Goal: Transaction & Acquisition: Book appointment/travel/reservation

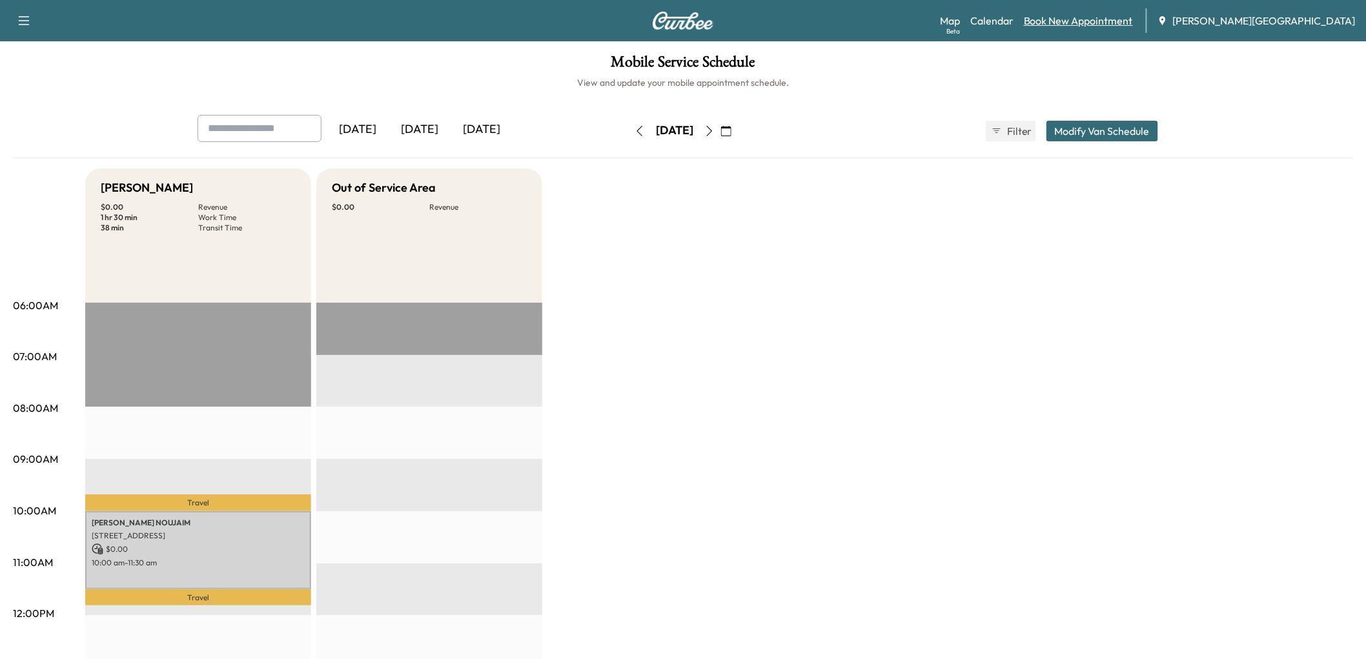
click at [1133, 28] on link "Book New Appointment" at bounding box center [1078, 20] width 109 height 15
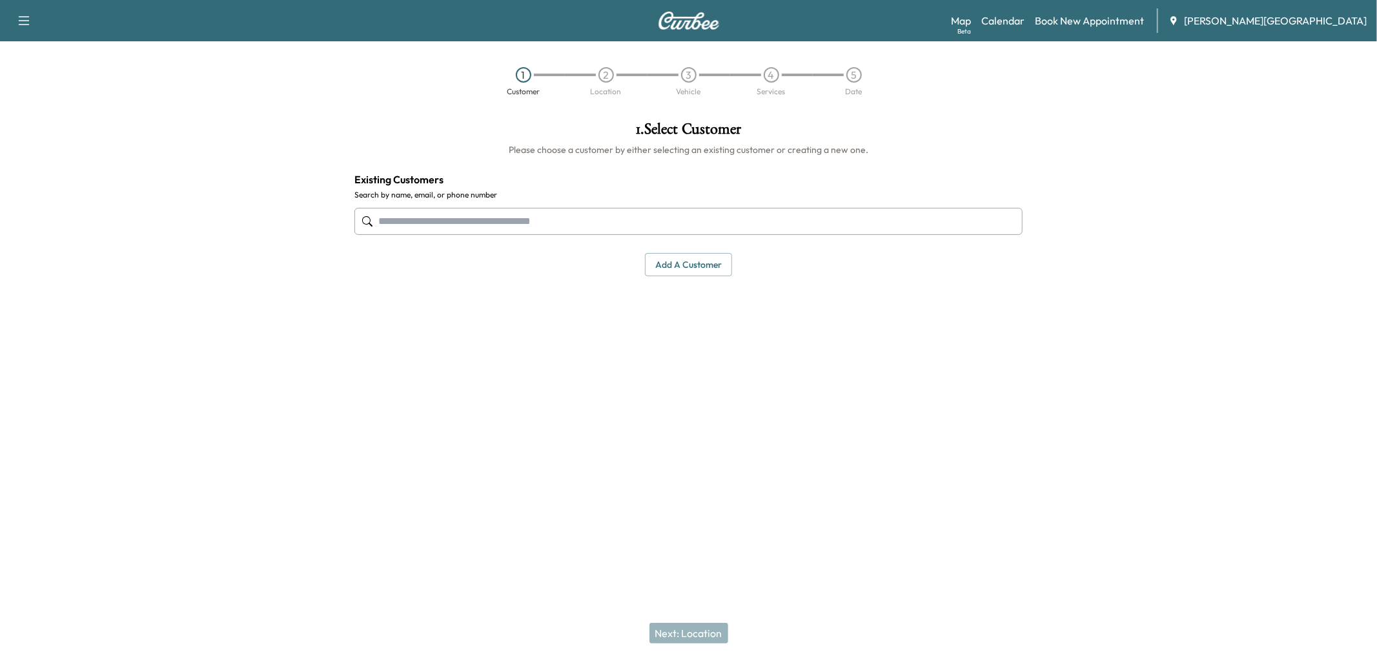
click at [707, 287] on div "1 . Select Customer Please choose a customer by either selecting an existing cu…" at bounding box center [688, 199] width 689 height 176
click at [711, 277] on button "Add a customer" at bounding box center [688, 265] width 87 height 24
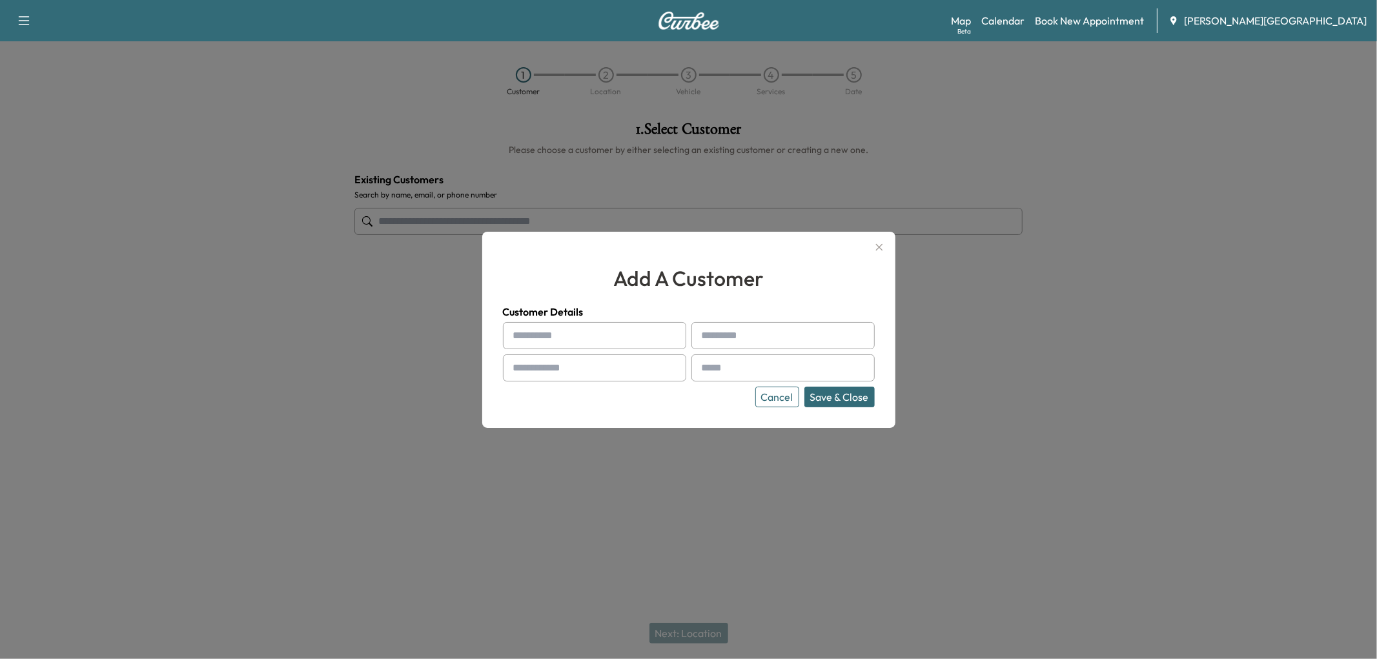
click at [587, 342] on input "text" at bounding box center [594, 335] width 183 height 27
type input "*****"
type input "******"
type input "**********"
click at [724, 375] on input "text" at bounding box center [782, 367] width 183 height 27
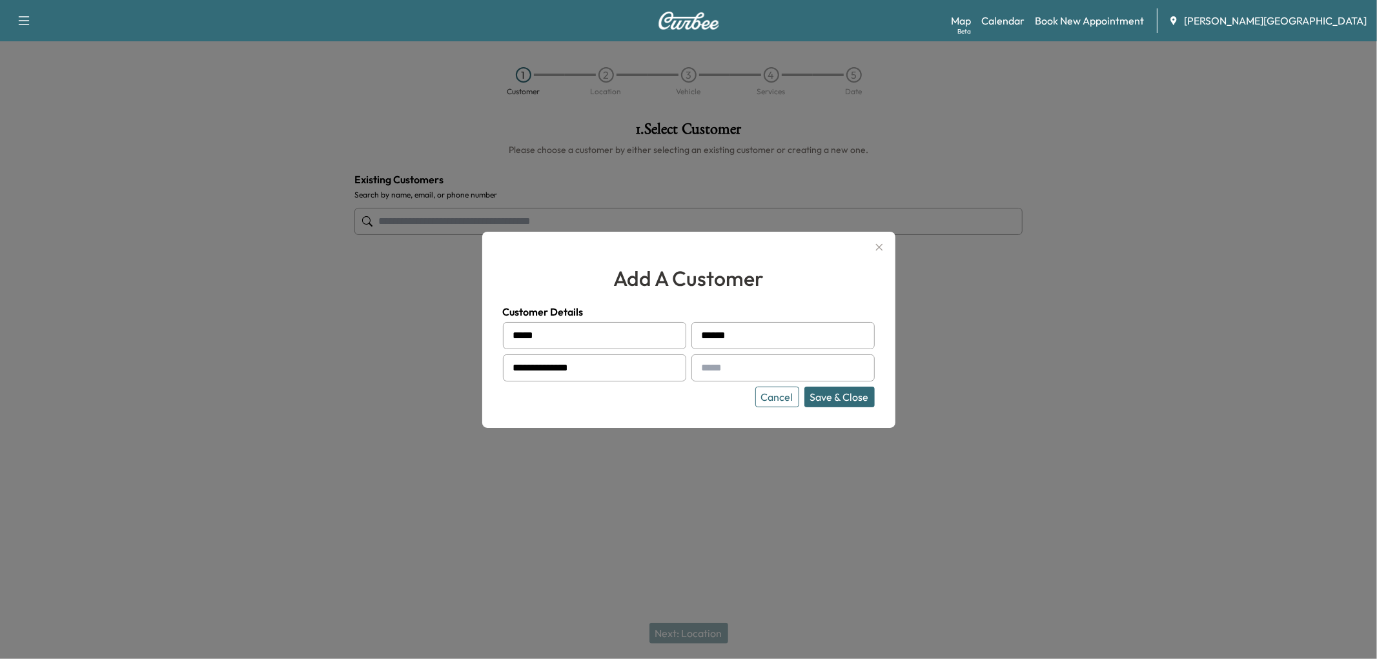
type input "**********"
click at [828, 407] on button "Save & Close" at bounding box center [839, 397] width 70 height 21
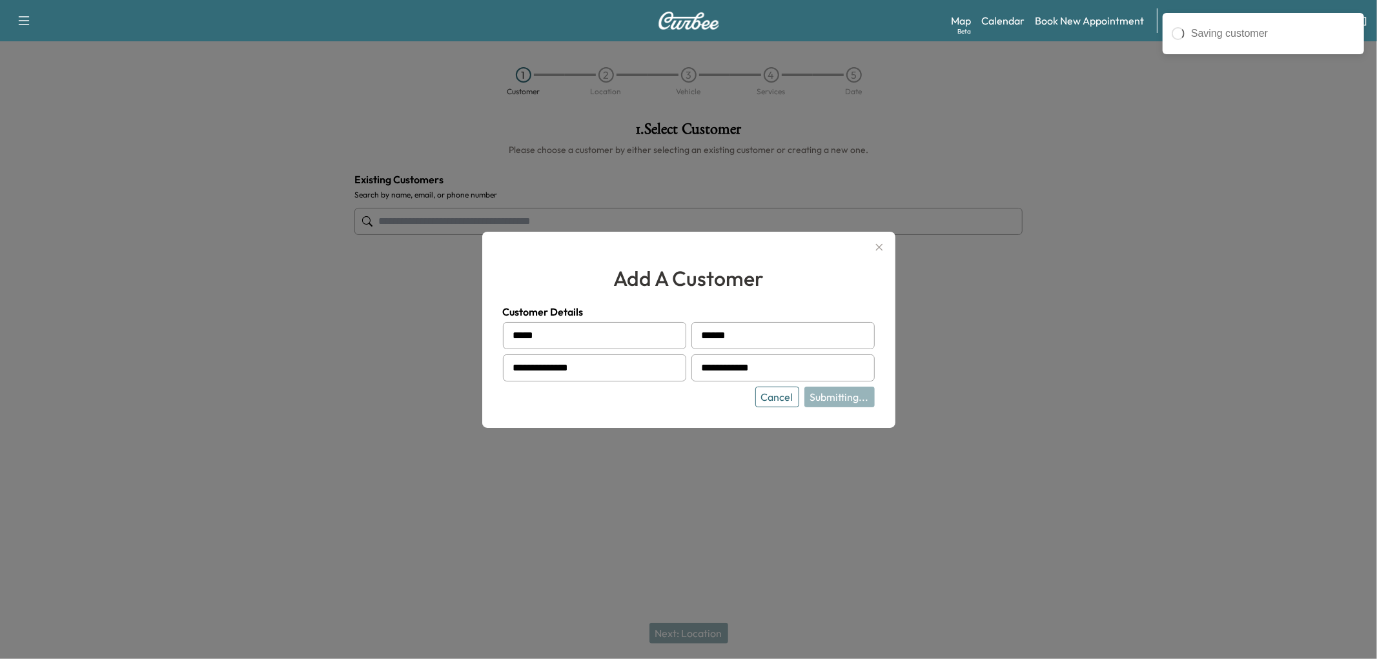
type input "**********"
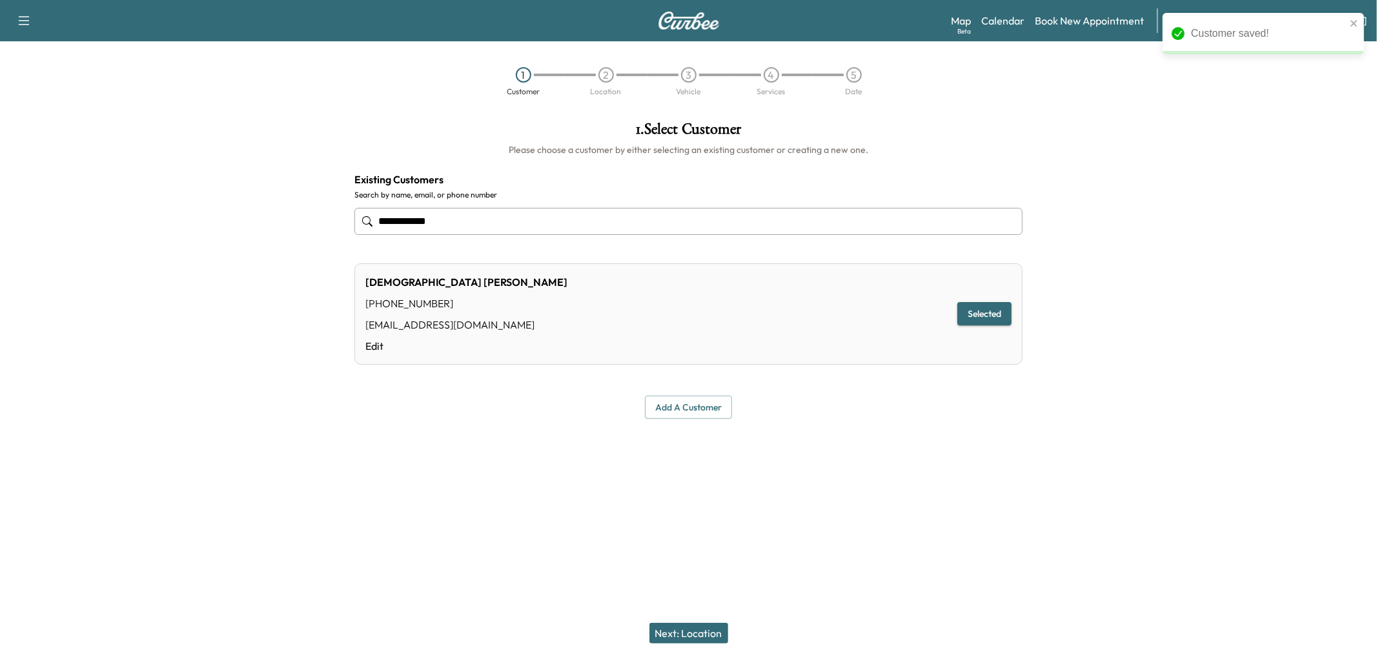
click at [684, 633] on button "Next: Location" at bounding box center [688, 633] width 79 height 21
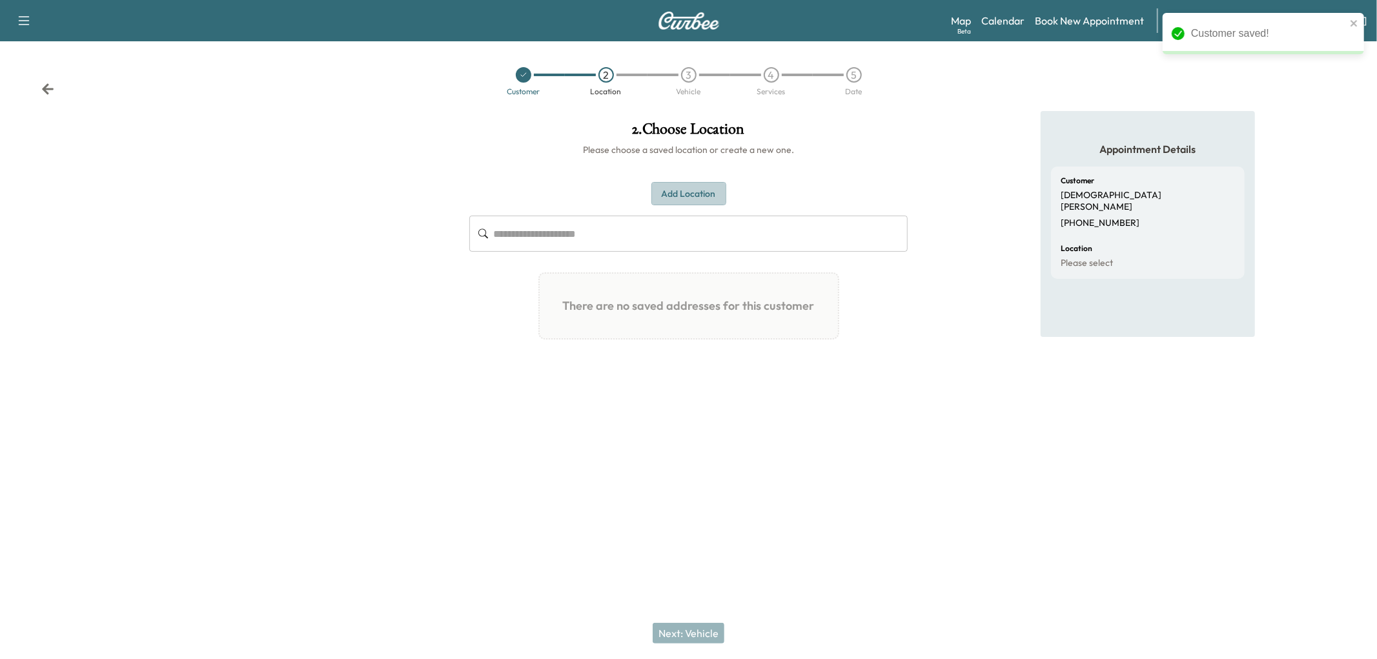
click at [651, 206] on button "Add Location" at bounding box center [688, 194] width 75 height 24
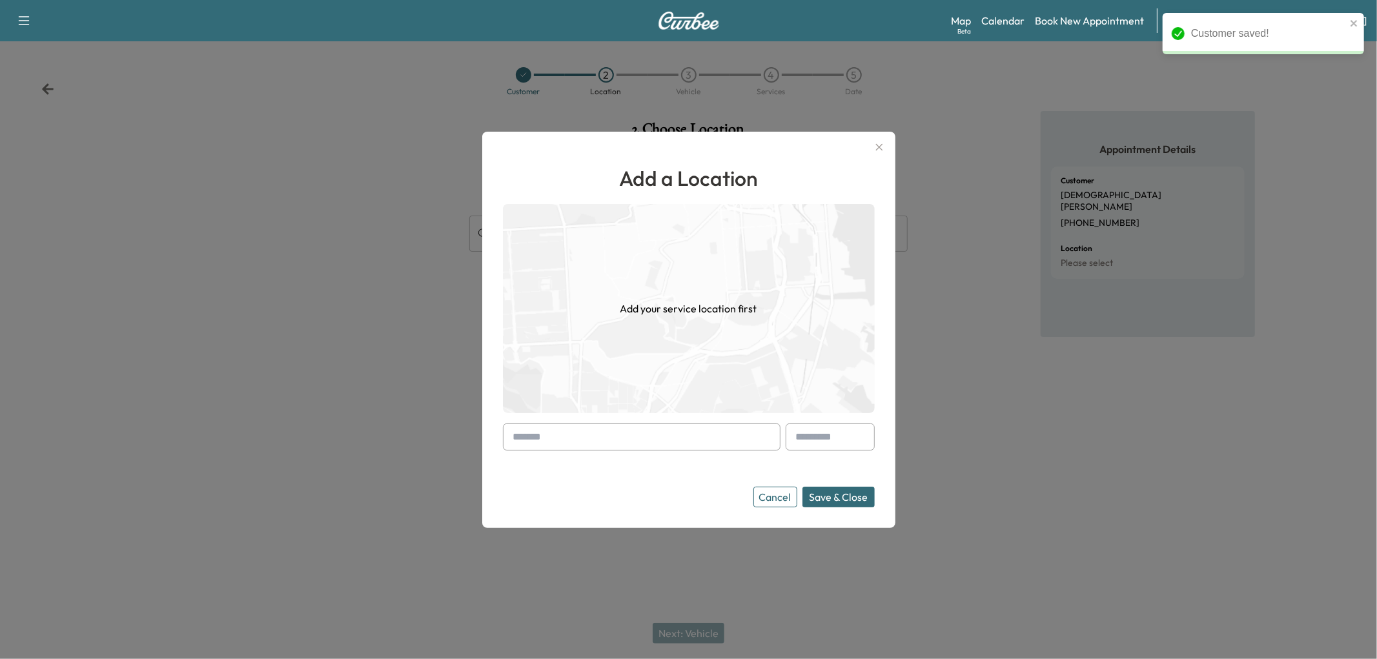
click at [556, 429] on input "text" at bounding box center [642, 436] width 278 height 27
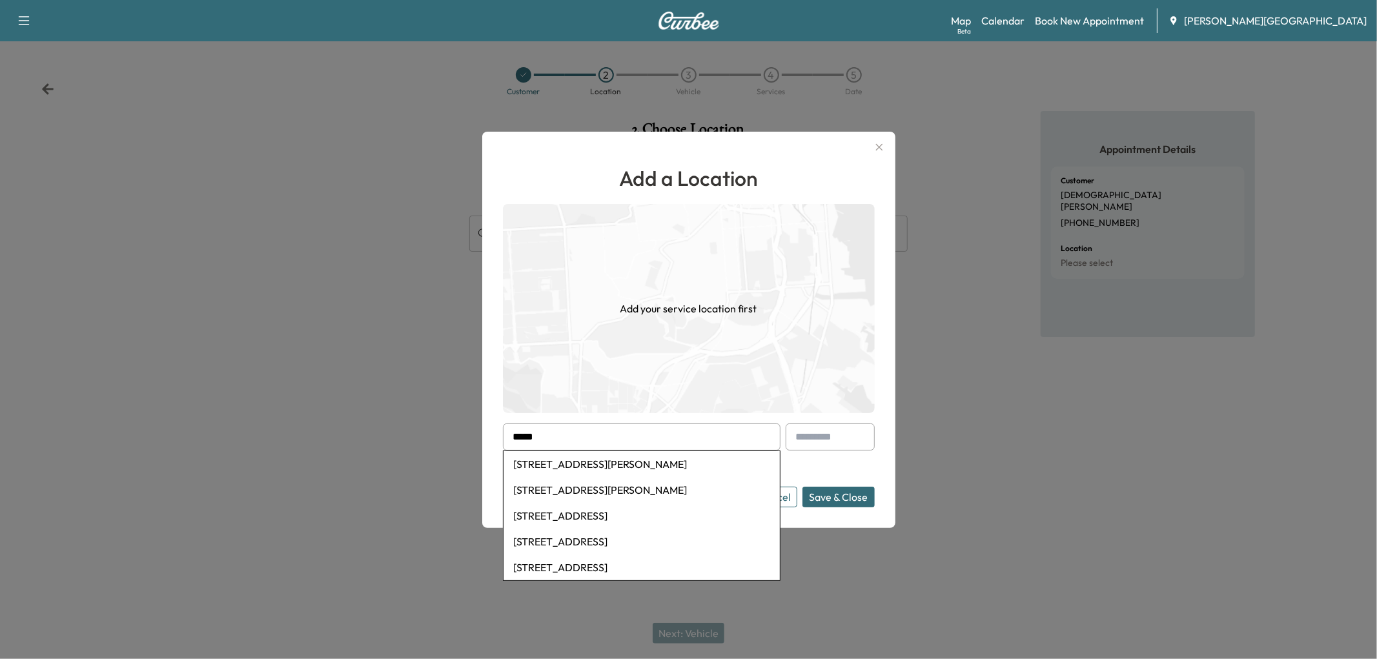
click at [569, 503] on li "[STREET_ADDRESS][PERSON_NAME]" at bounding box center [641, 490] width 276 height 26
type input "**********"
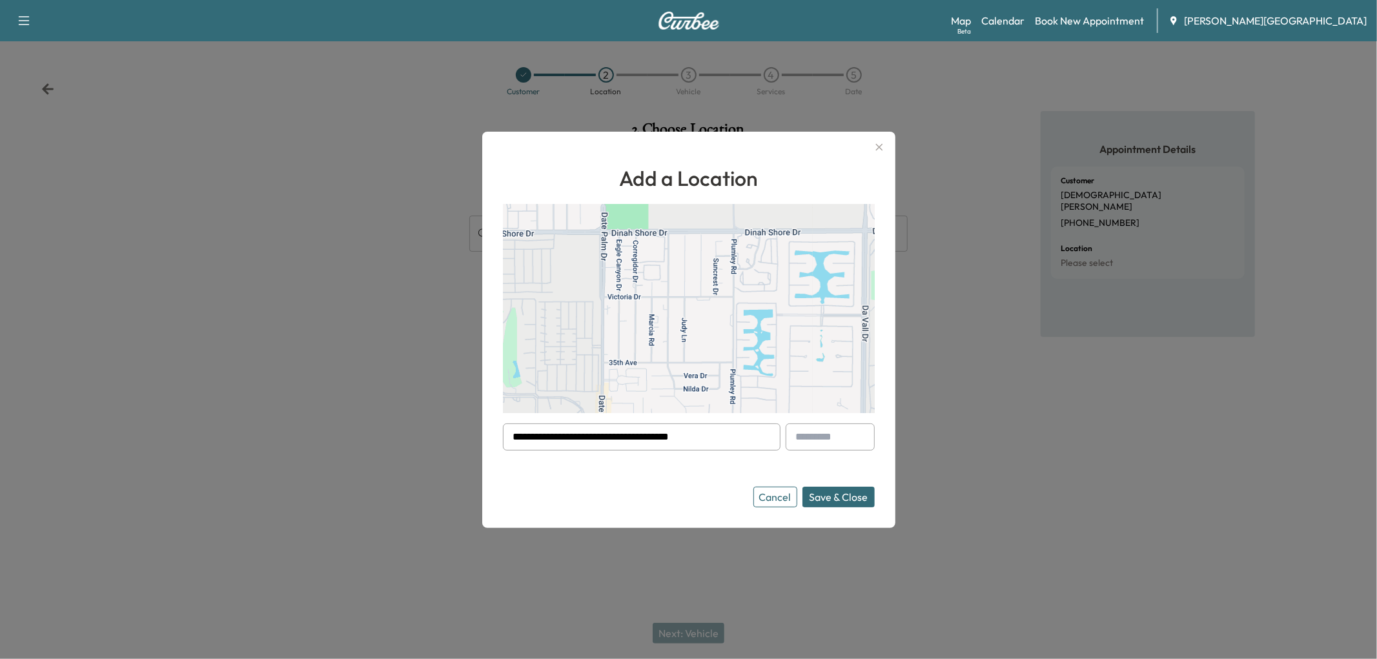
click at [829, 505] on button "Save & Close" at bounding box center [838, 497] width 72 height 21
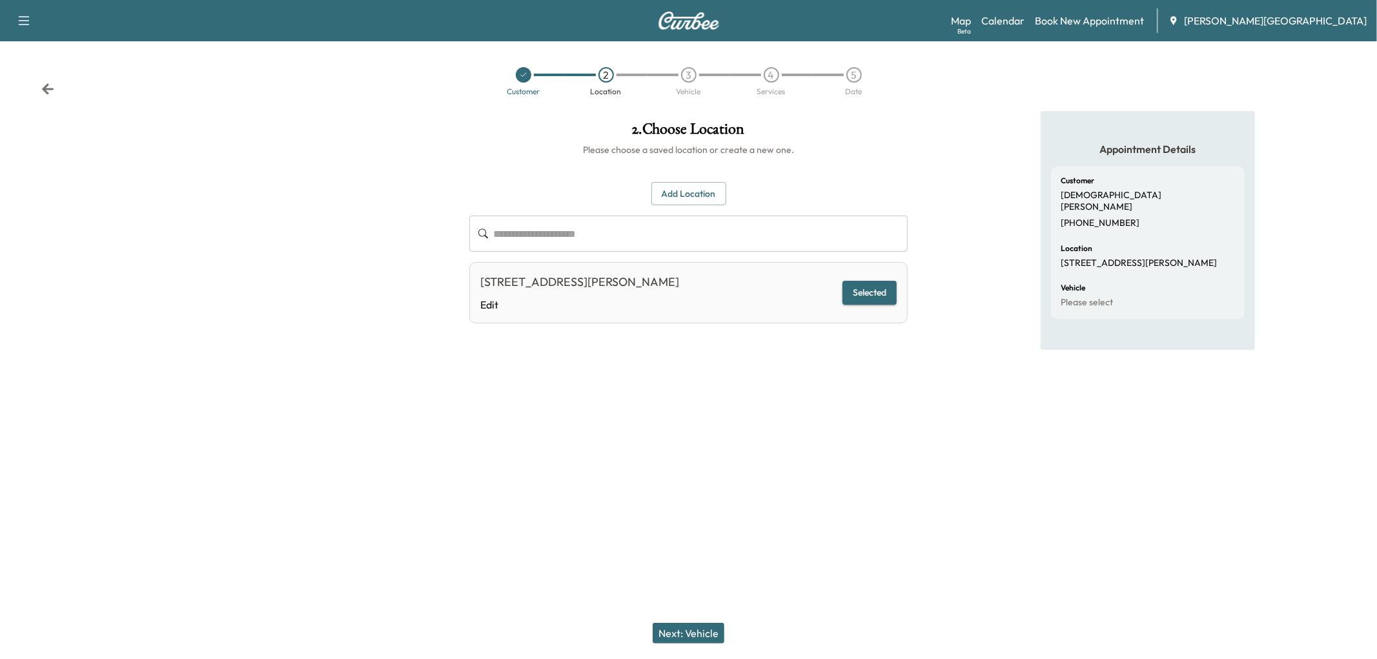
click at [709, 629] on button "Next: Vehicle" at bounding box center [688, 633] width 72 height 21
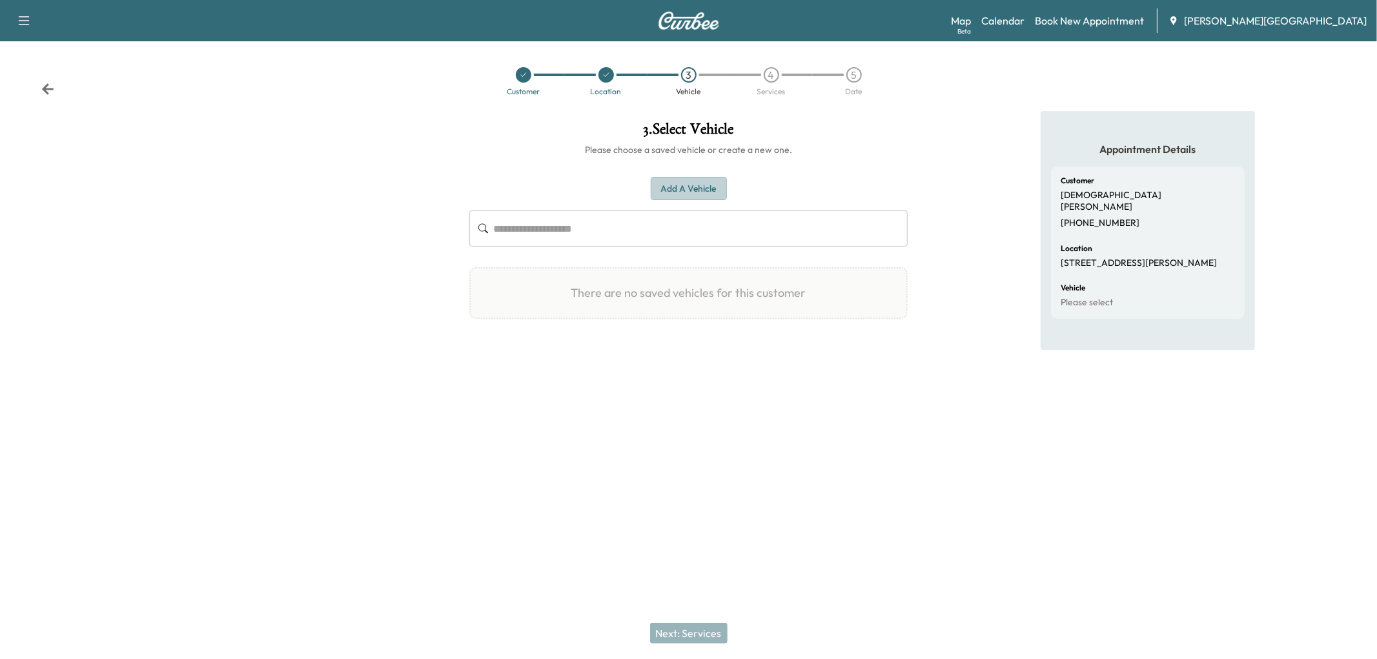
drag, startPoint x: 698, startPoint y: 228, endPoint x: 1345, endPoint y: 341, distance: 657.0
click at [701, 201] on button "Add a Vehicle" at bounding box center [689, 189] width 76 height 24
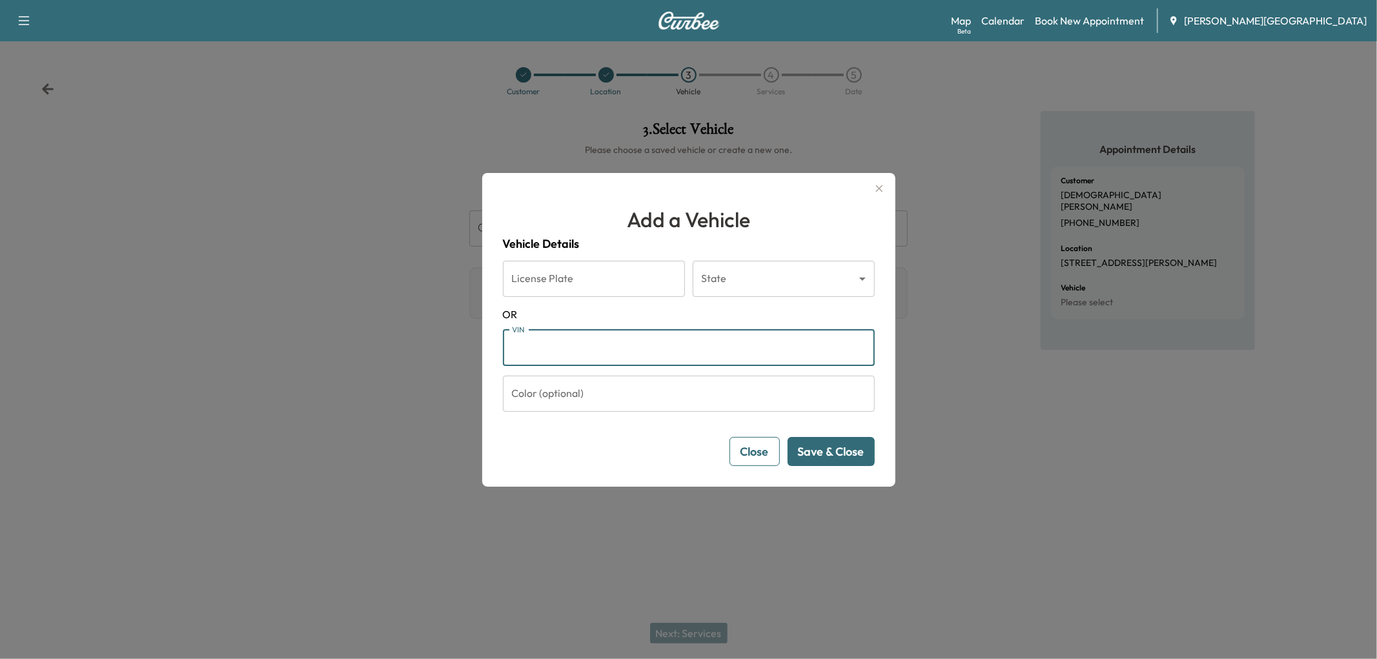
paste input "**********"
type input "**********"
click at [811, 466] on button "Save & Close" at bounding box center [830, 451] width 87 height 29
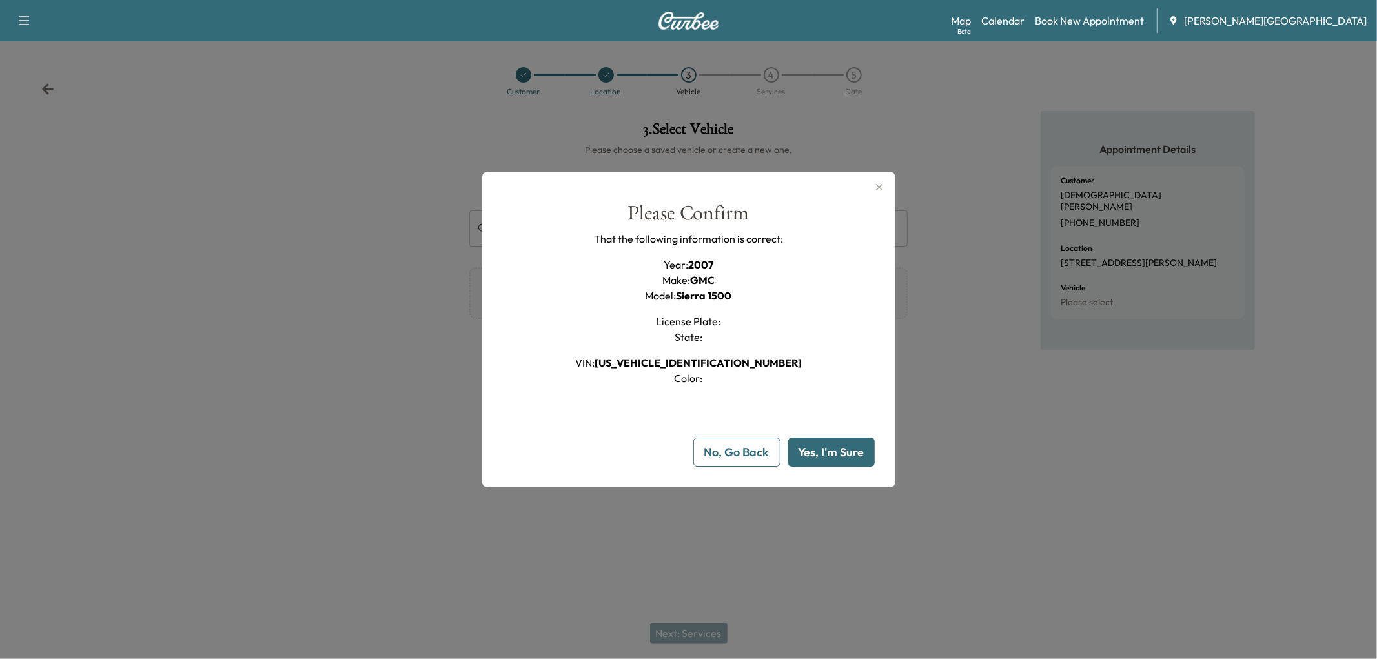
click at [811, 466] on button "Yes, I'm Sure" at bounding box center [831, 452] width 86 height 29
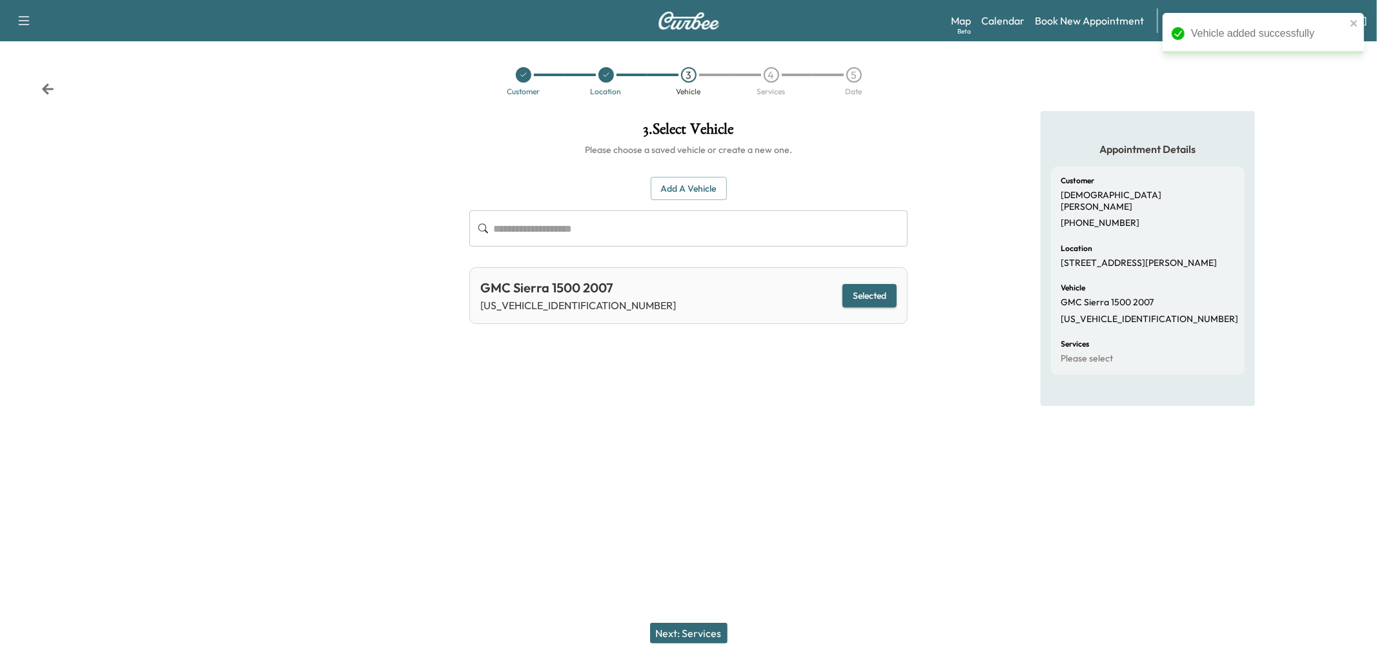
click at [676, 629] on button "Next: Services" at bounding box center [688, 633] width 77 height 21
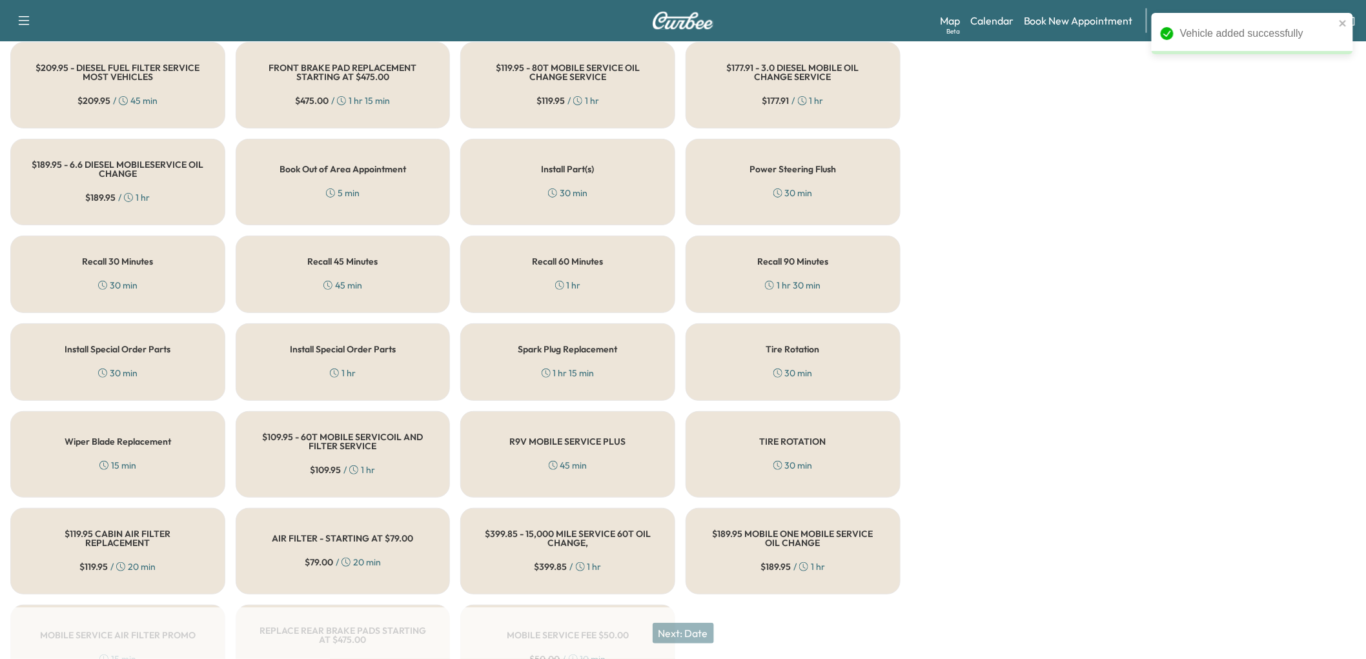
scroll to position [501, 0]
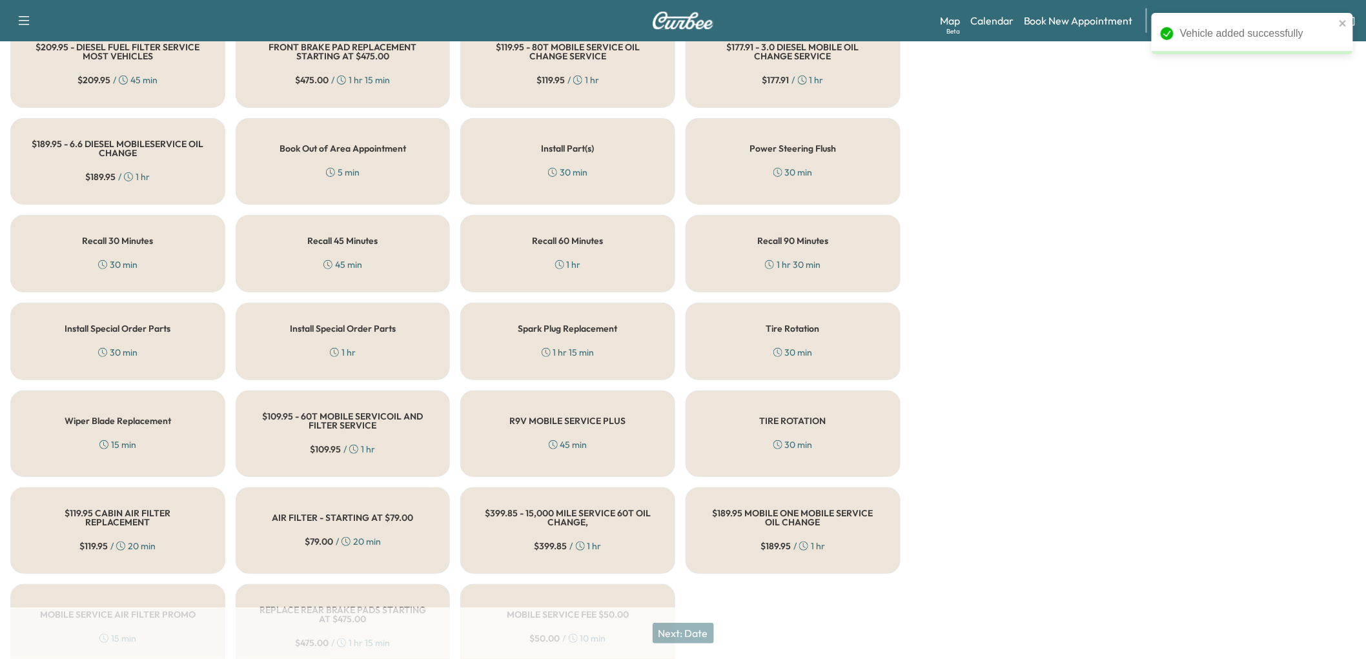
click at [752, 292] on div "Recall 90 Minutes 1 hr 30 min" at bounding box center [792, 253] width 215 height 77
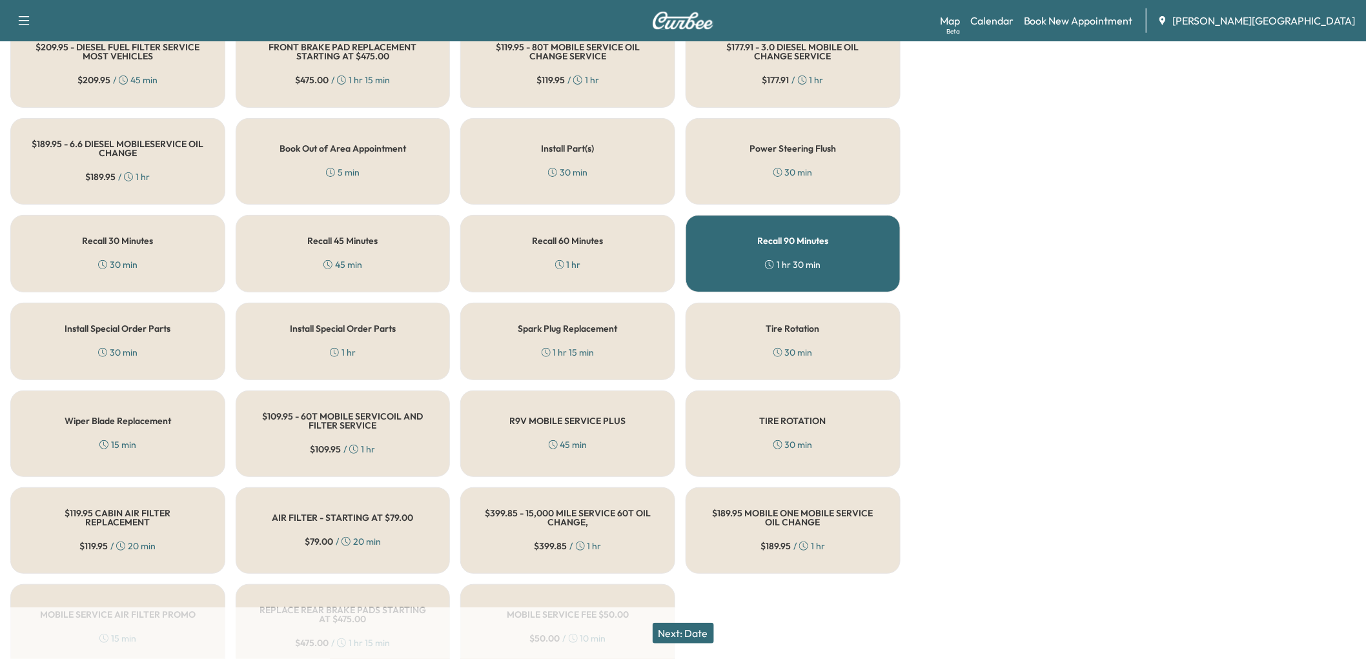
click at [714, 631] on button "Next: Date" at bounding box center [682, 633] width 61 height 21
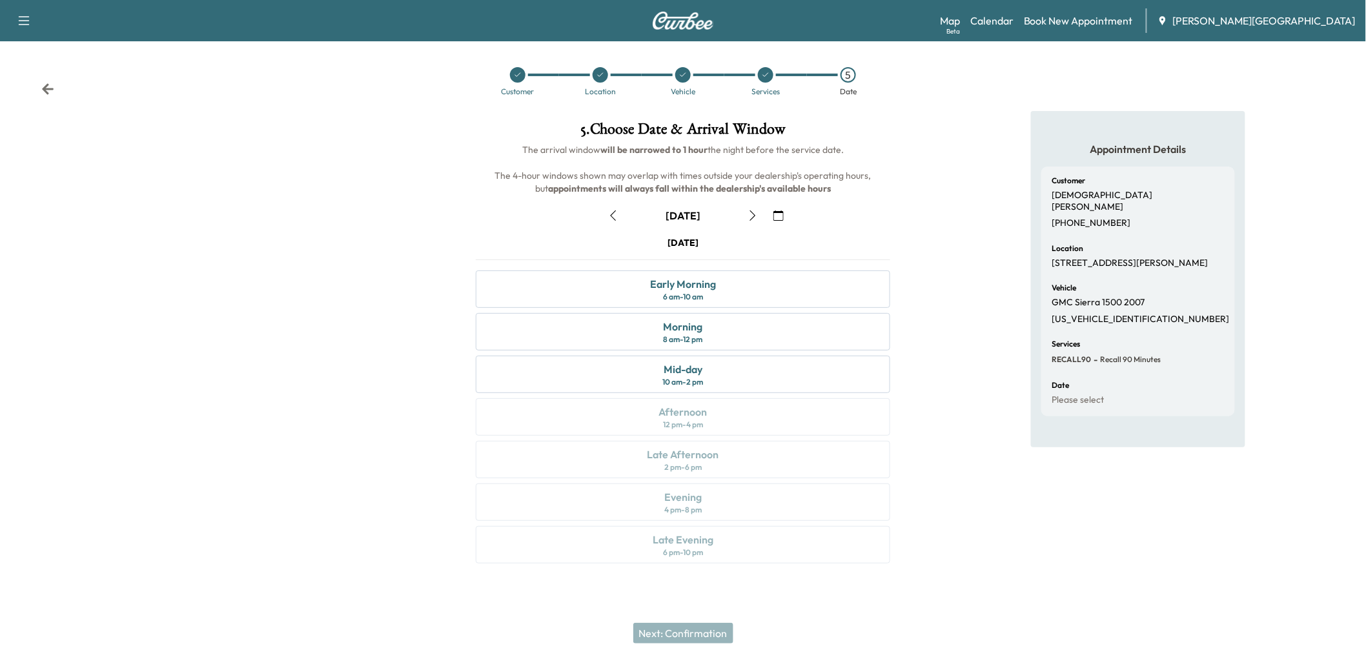
click at [752, 221] on icon "button" at bounding box center [752, 215] width 10 height 10
click at [783, 221] on icon "button" at bounding box center [778, 215] width 10 height 10
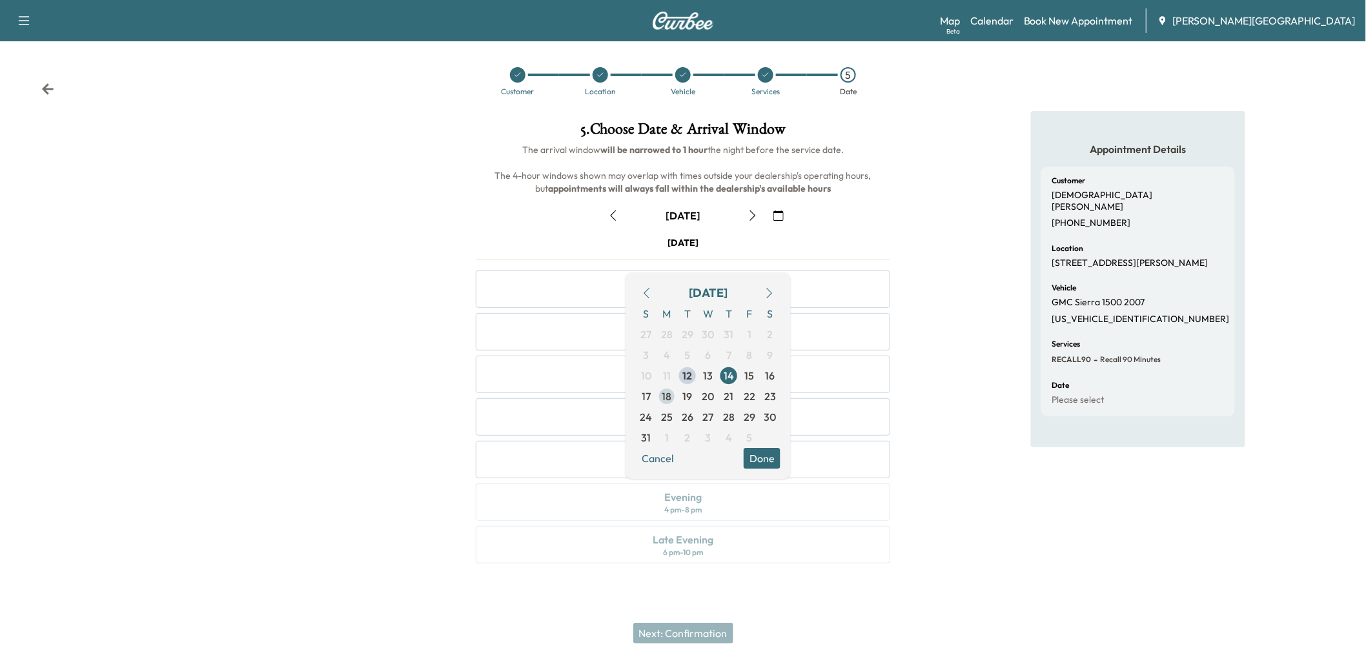
click at [662, 404] on span "18" at bounding box center [666, 396] width 10 height 15
click at [887, 226] on div "[DATE]" at bounding box center [682, 215] width 434 height 21
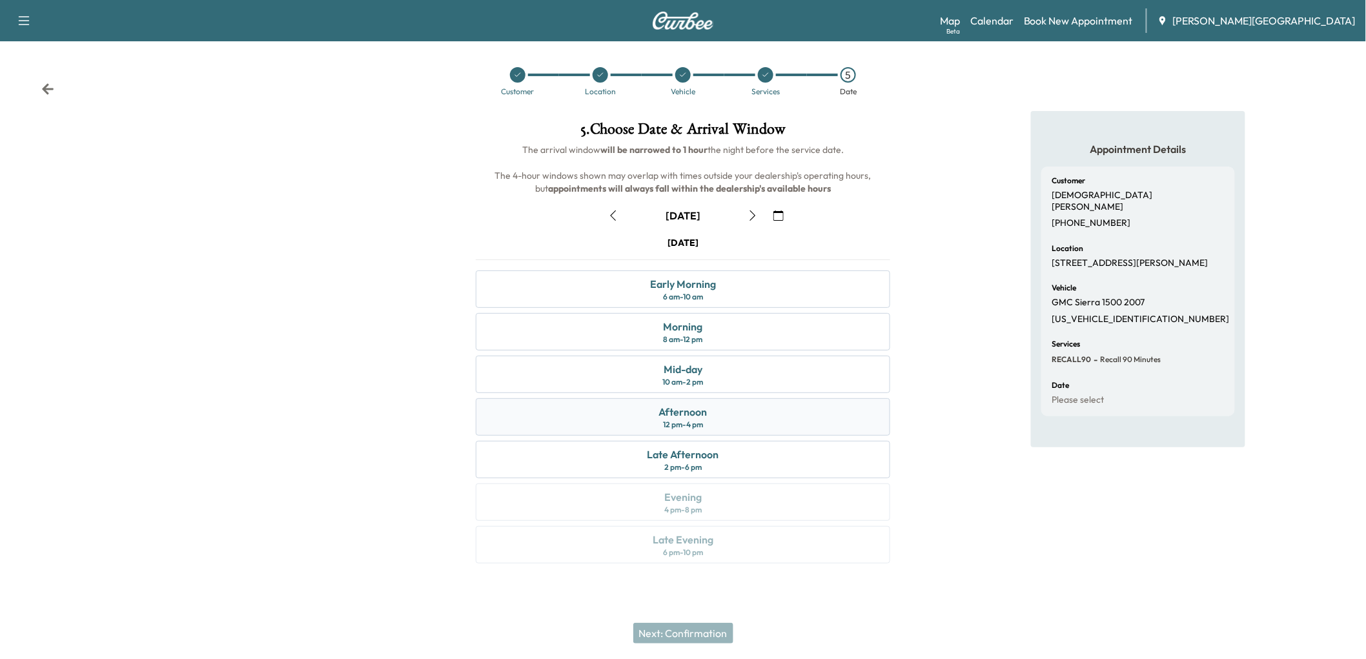
scroll to position [121, 0]
click at [698, 377] on div "10 am - 2 pm" at bounding box center [682, 382] width 41 height 10
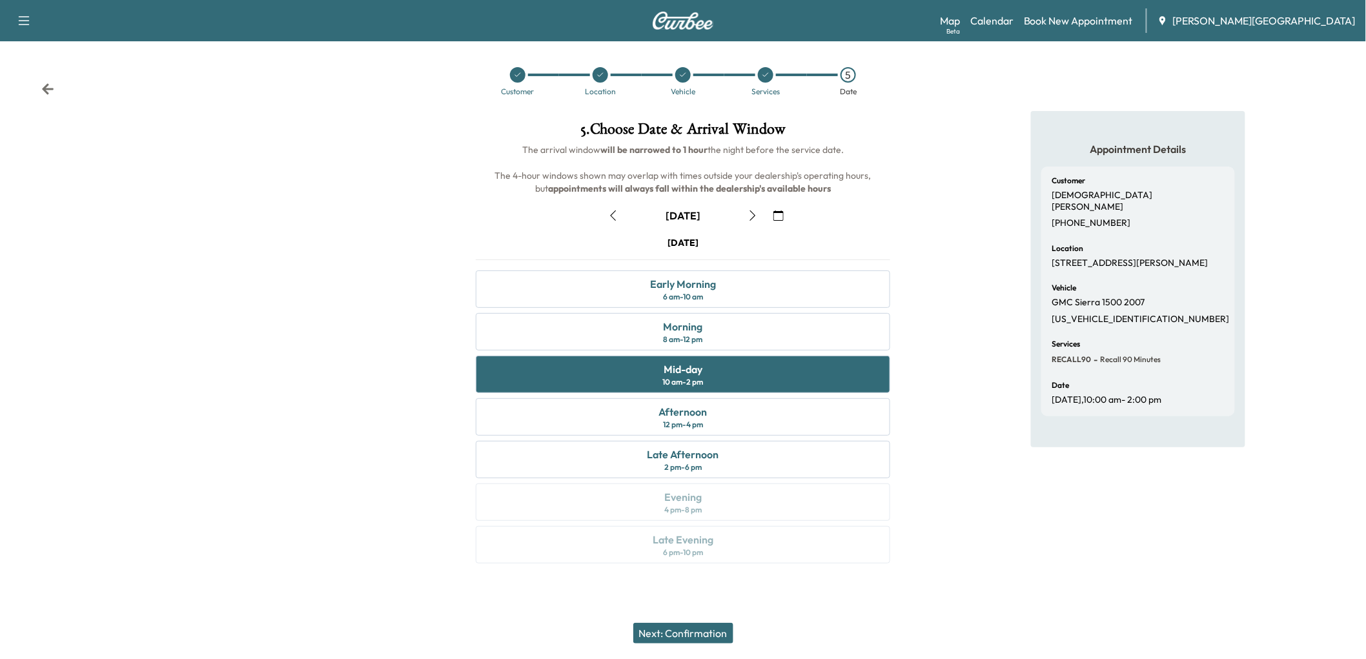
click at [708, 631] on button "Next: Confirmation" at bounding box center [683, 633] width 100 height 21
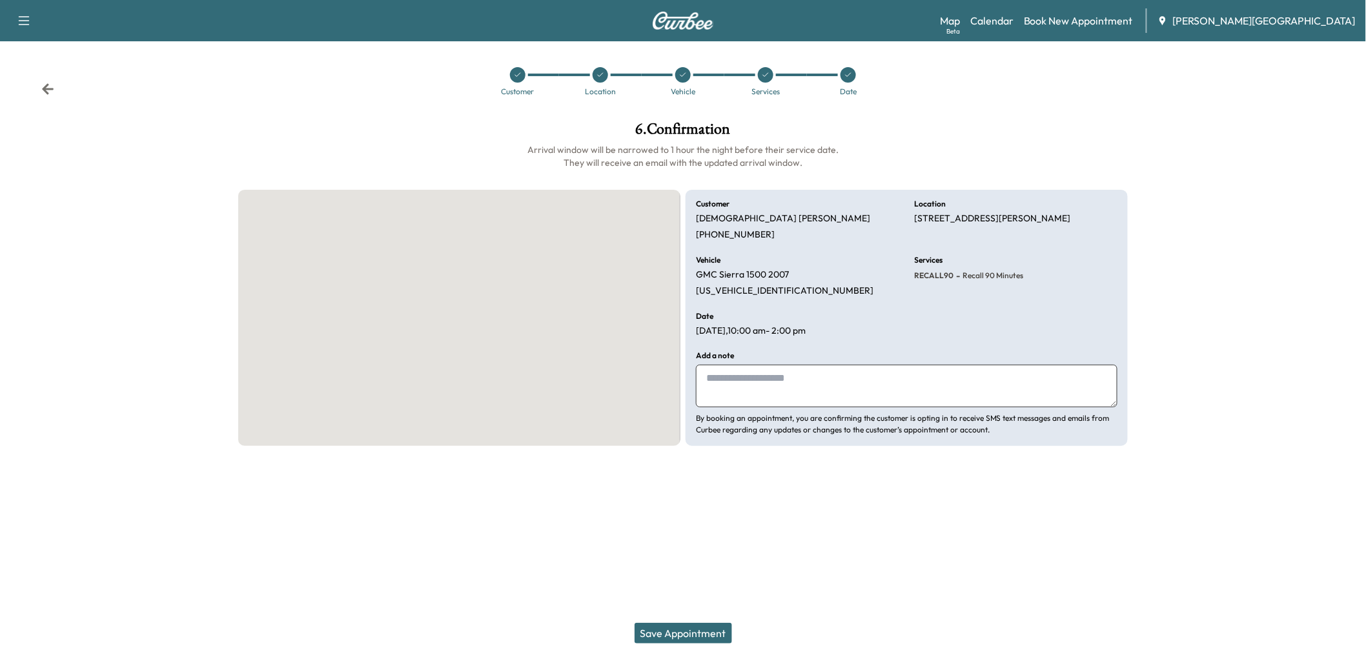
scroll to position [0, 0]
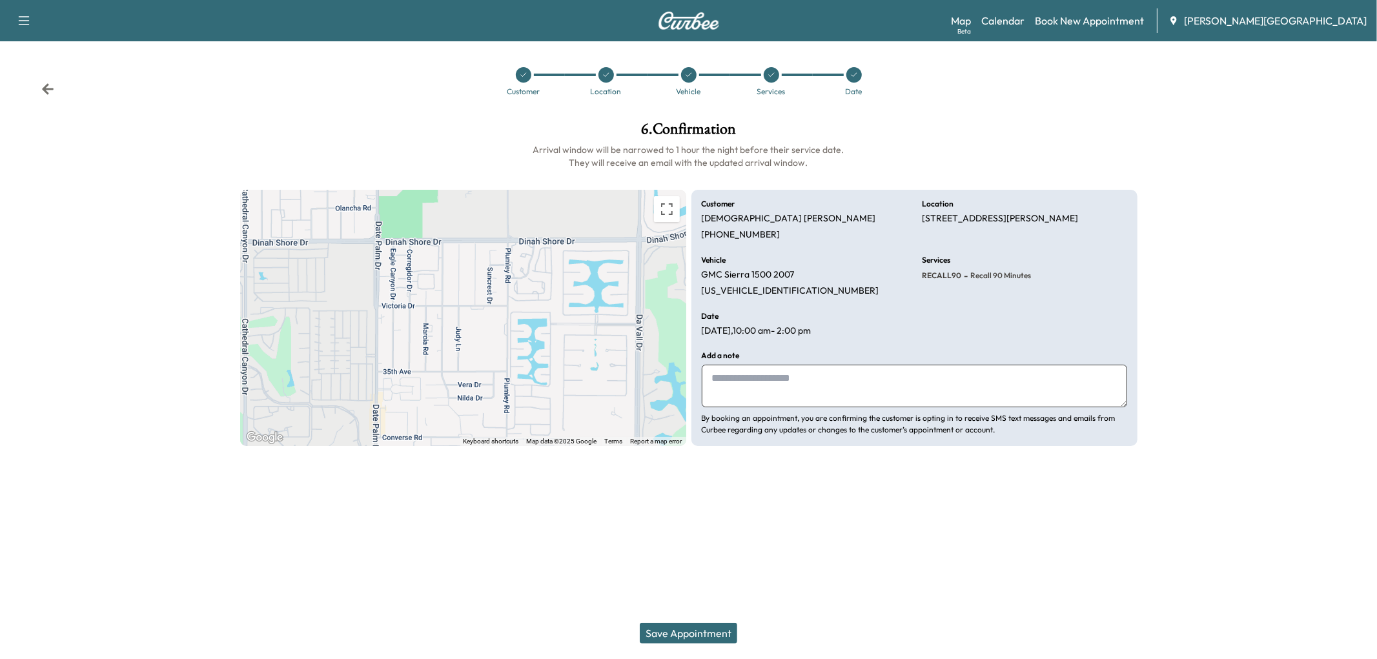
drag, startPoint x: 820, startPoint y: 453, endPoint x: 812, endPoint y: 460, distance: 11.0
click at [812, 407] on textarea at bounding box center [913, 386] width 425 height 43
drag, startPoint x: 873, startPoint y: 466, endPoint x: 863, endPoint y: 466, distance: 9.7
click at [863, 407] on textarea at bounding box center [913, 386] width 425 height 43
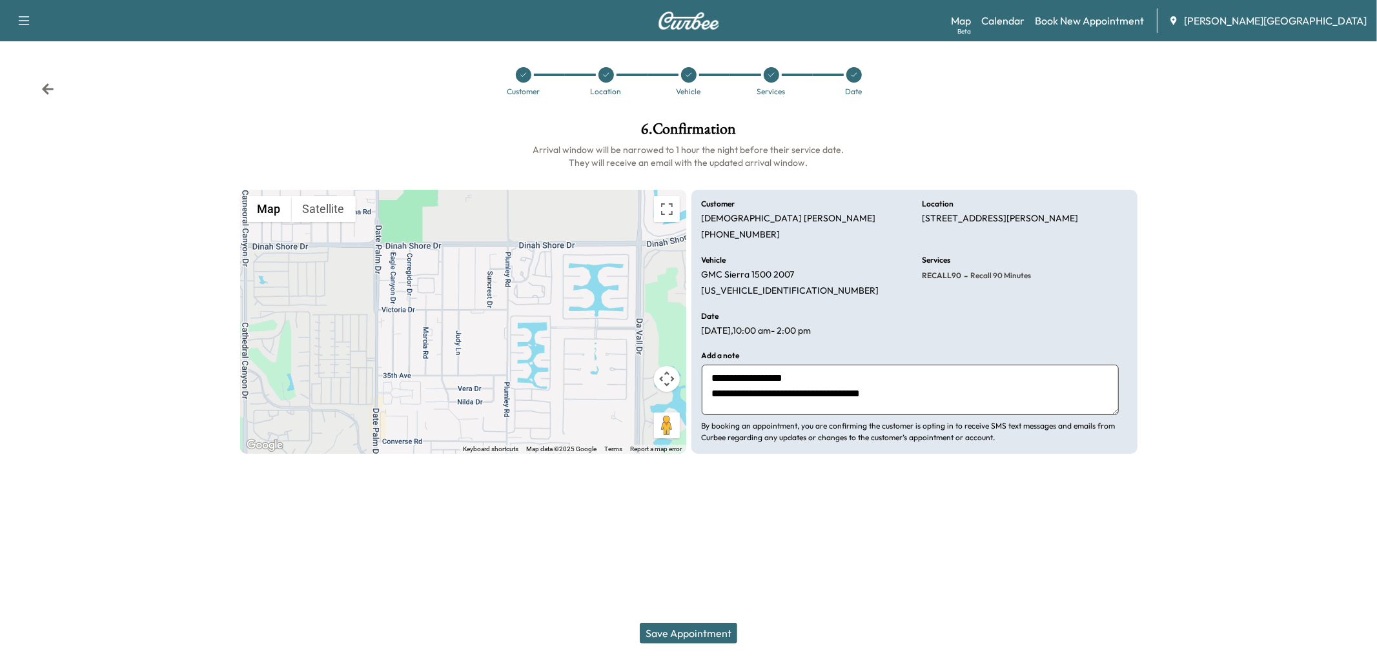
type textarea "**********"
drag, startPoint x: 736, startPoint y: 622, endPoint x: 738, endPoint y: 610, distance: 12.4
click at [738, 611] on div "Save Appointment" at bounding box center [688, 633] width 1377 height 52
click at [720, 633] on button "Save Appointment" at bounding box center [688, 633] width 97 height 21
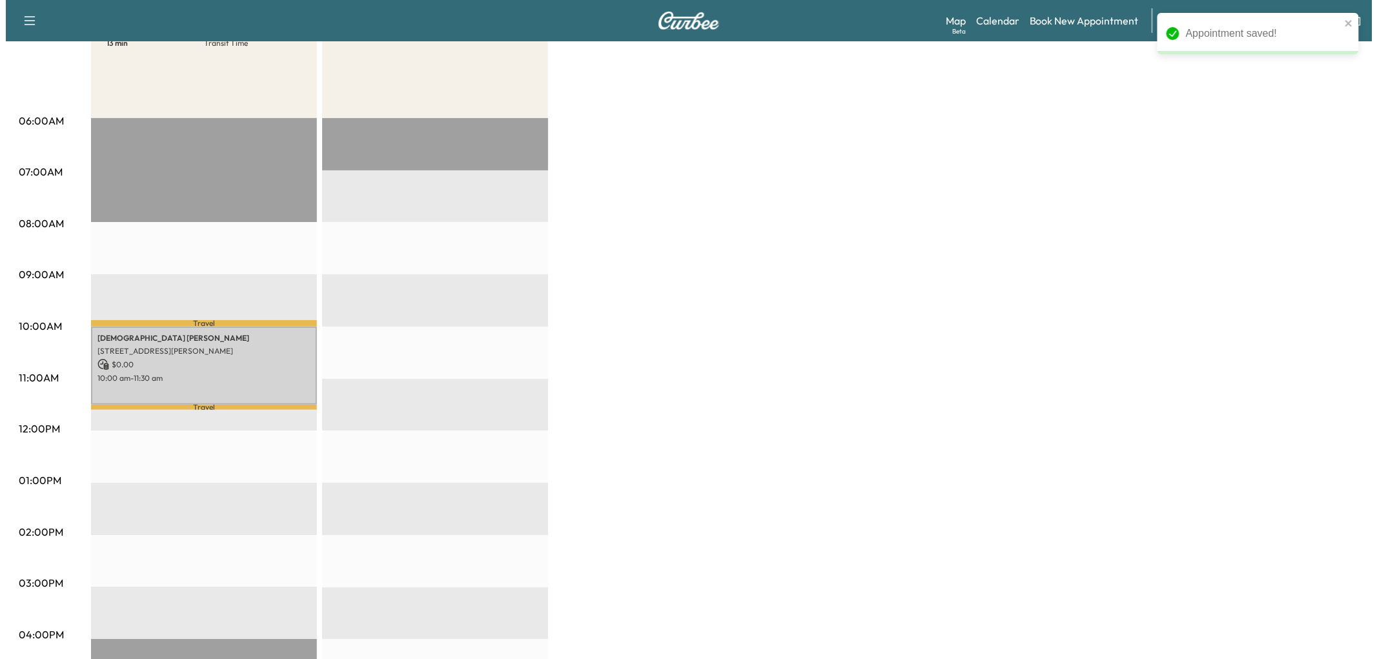
scroll to position [215, 0]
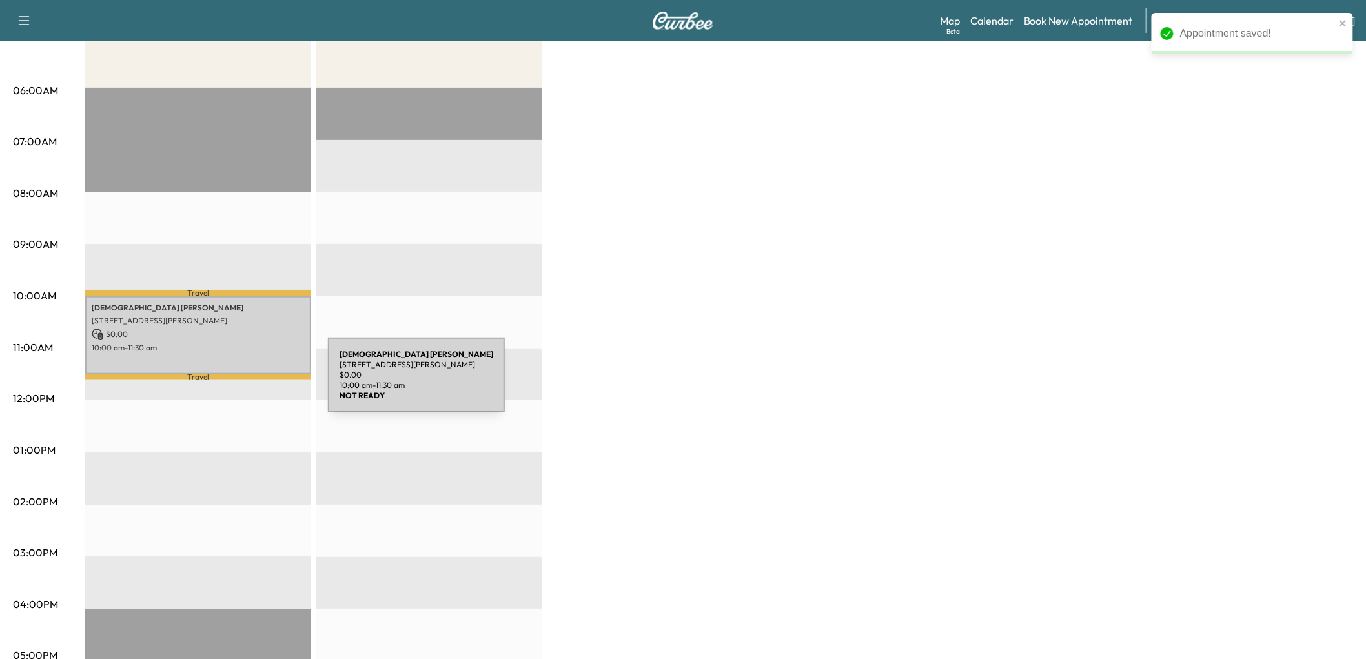
click at [231, 353] on p "10:00 am - 11:30 am" at bounding box center [198, 348] width 213 height 10
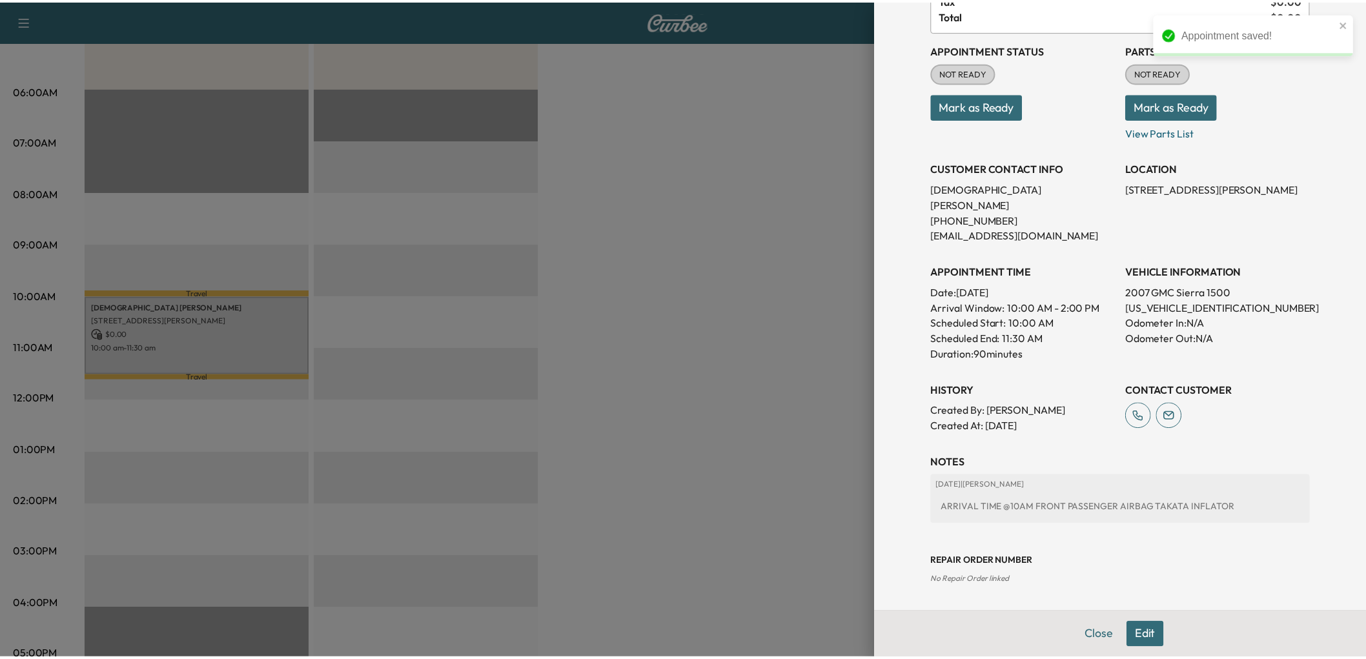
scroll to position [143, 0]
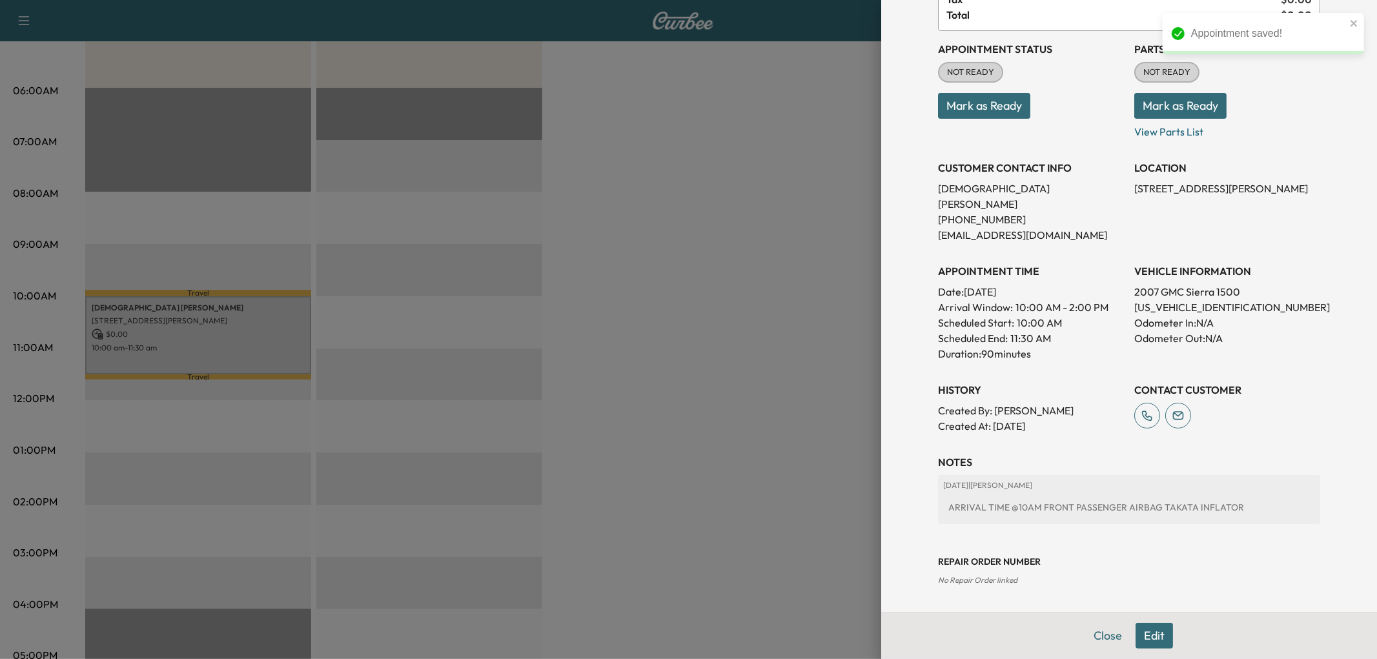
click at [814, 321] on div at bounding box center [688, 329] width 1377 height 659
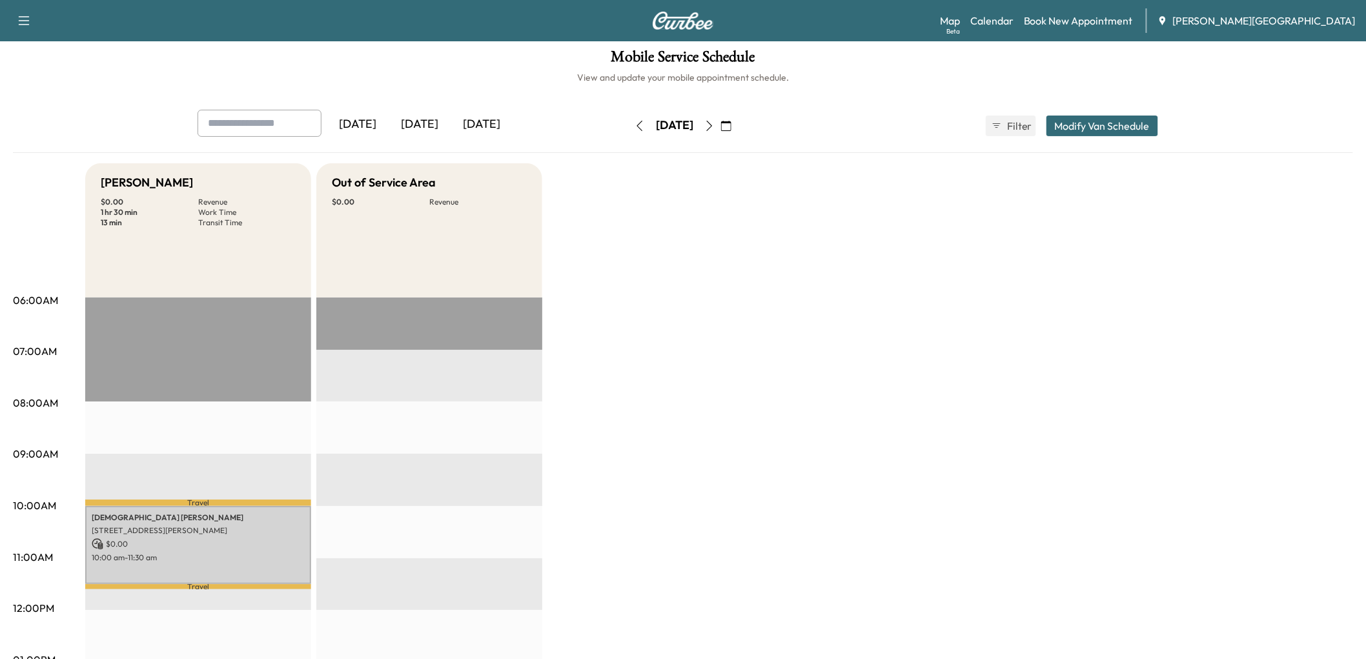
scroll to position [0, 0]
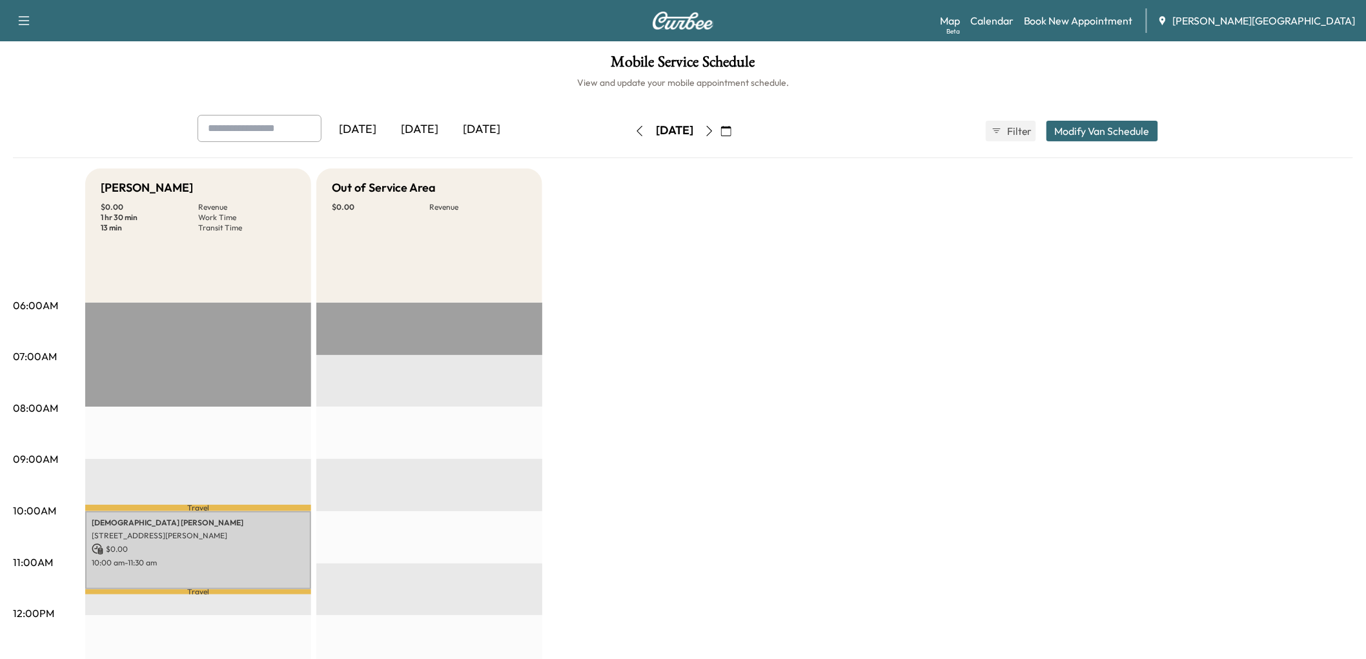
drag, startPoint x: 440, startPoint y: 152, endPoint x: 449, endPoint y: 159, distance: 11.1
click at [441, 145] on div "[DATE]" at bounding box center [420, 130] width 62 height 30
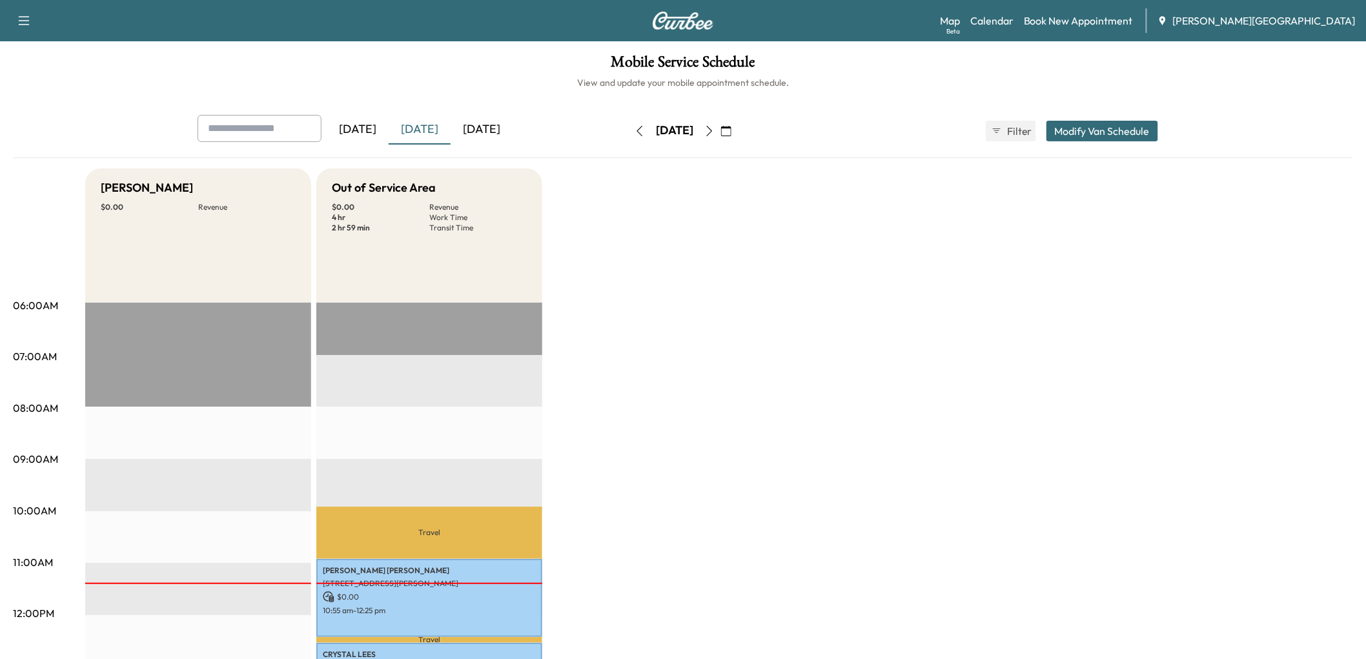
click at [714, 136] on icon "button" at bounding box center [709, 131] width 10 height 10
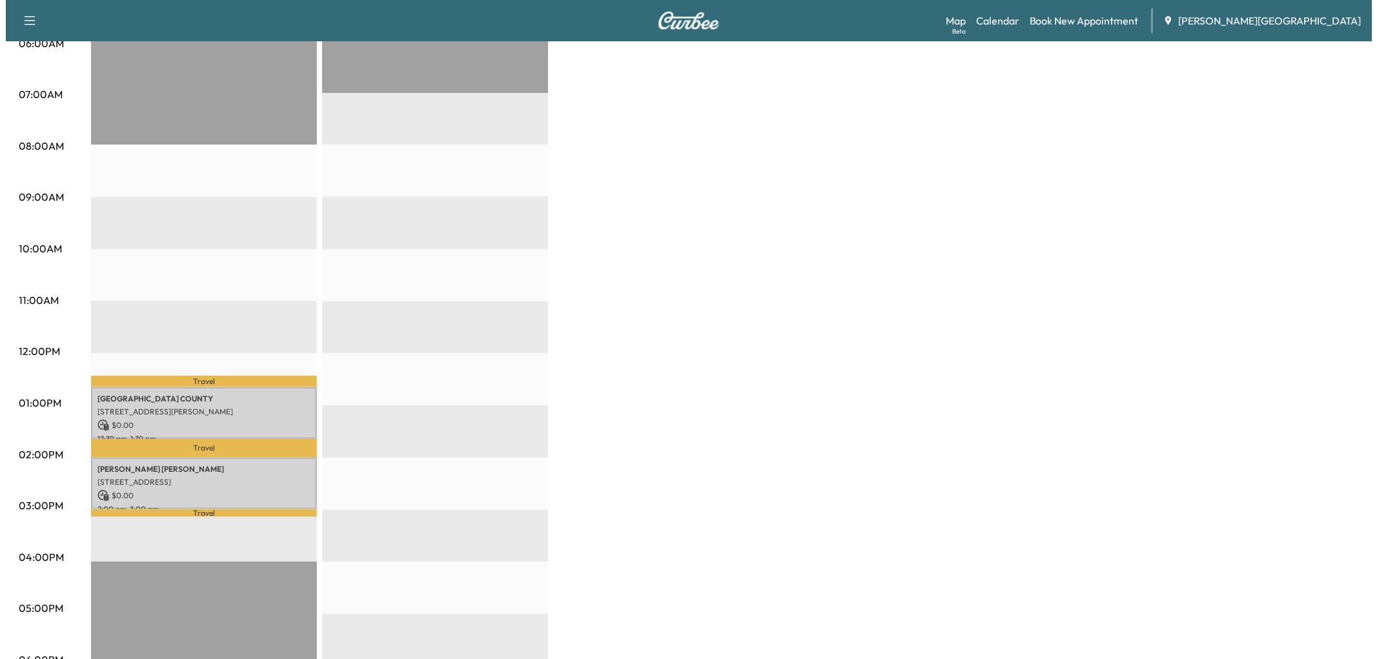
scroll to position [358, 0]
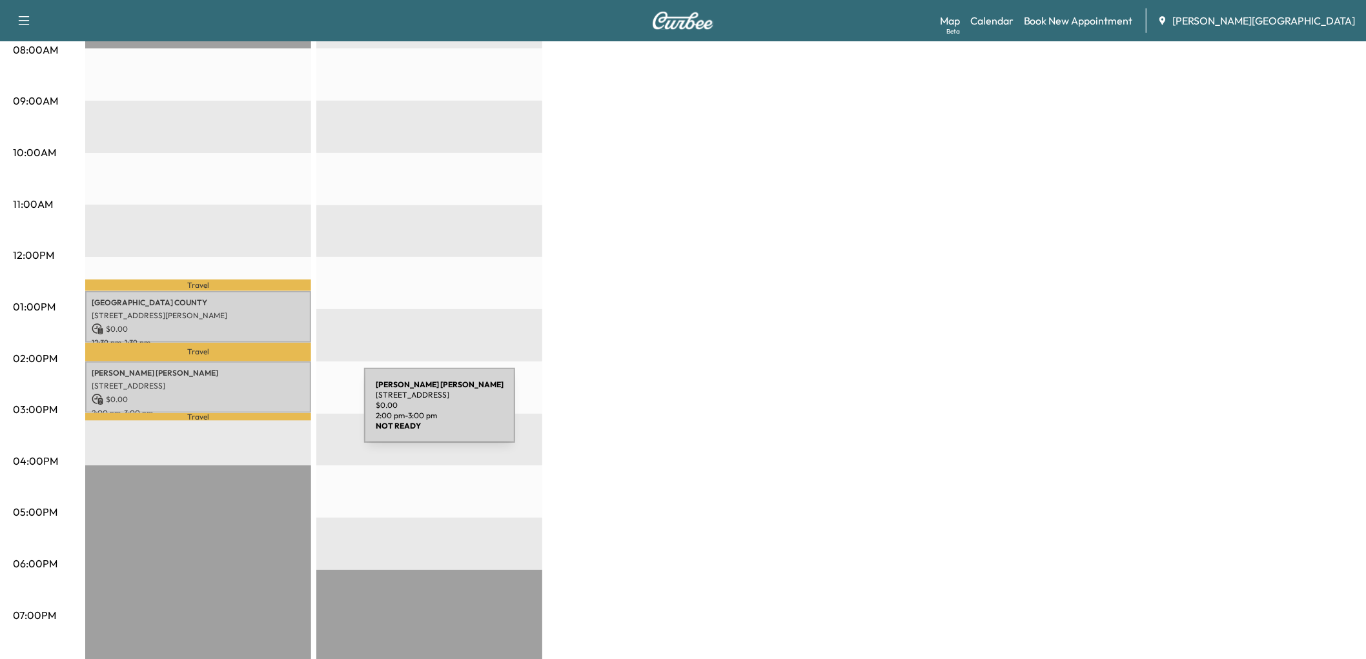
click at [267, 391] on p "[STREET_ADDRESS]" at bounding box center [198, 386] width 213 height 10
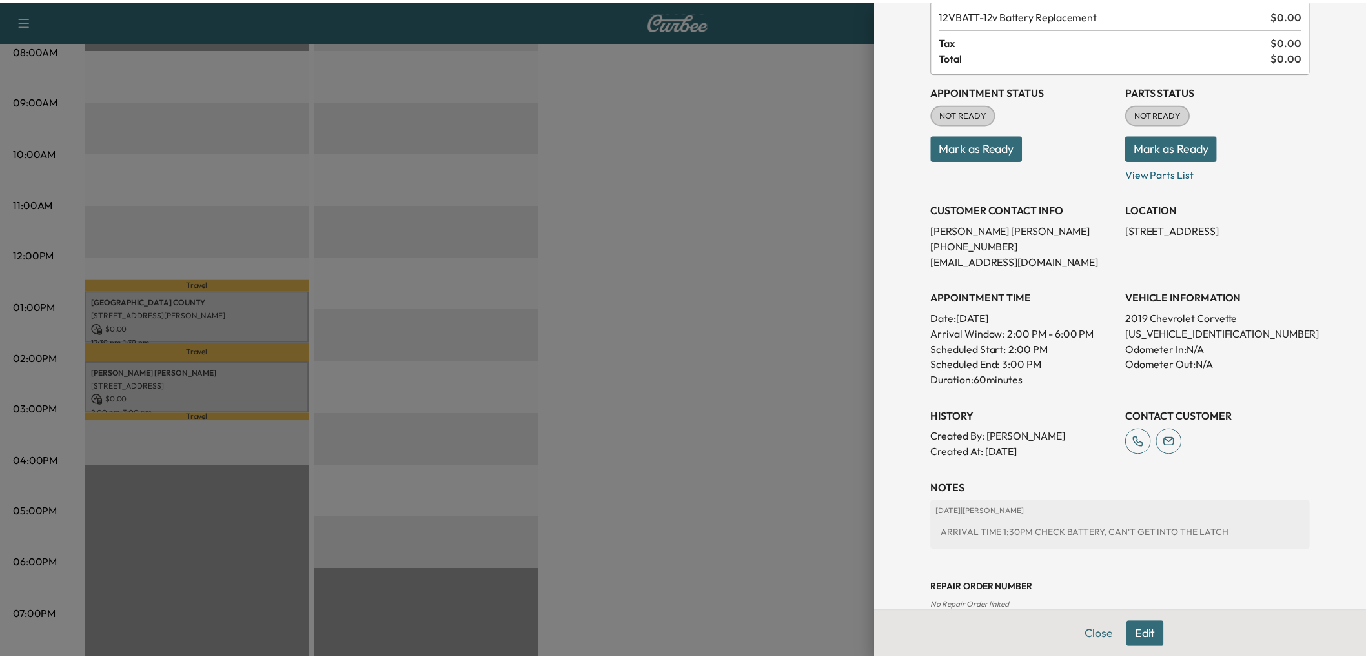
scroll to position [346, 0]
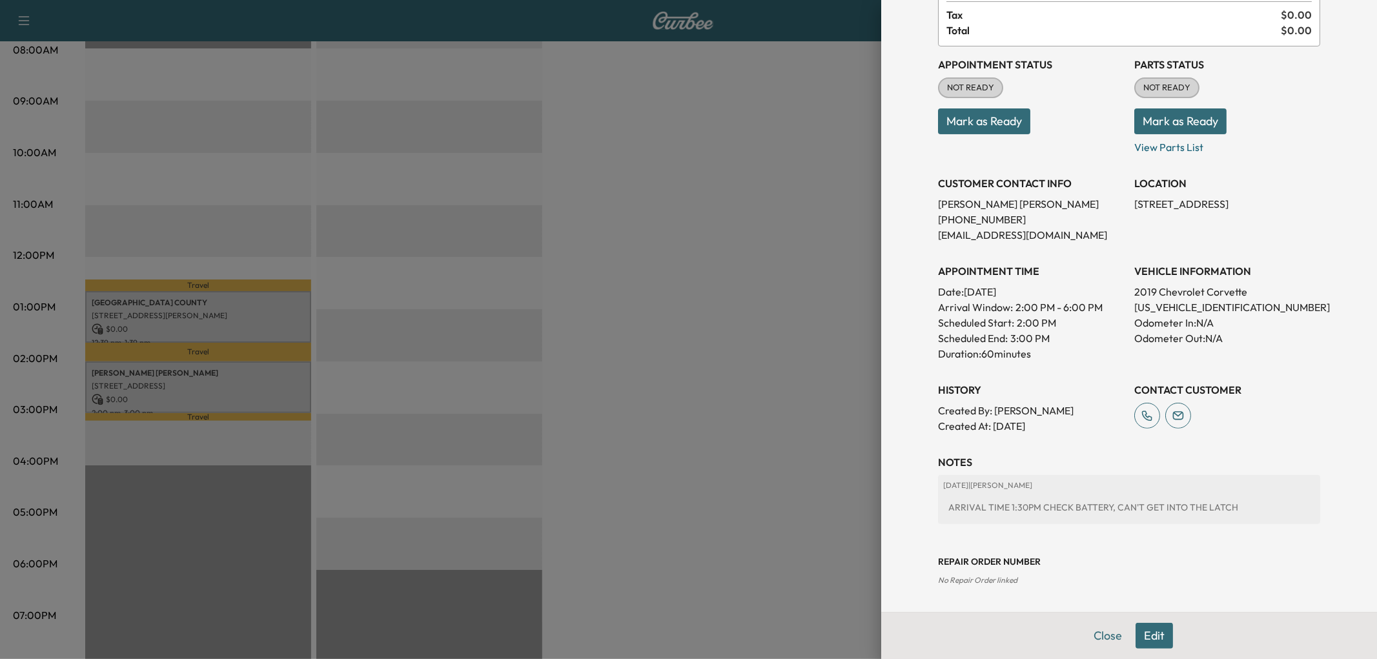
click at [665, 315] on div at bounding box center [688, 329] width 1377 height 659
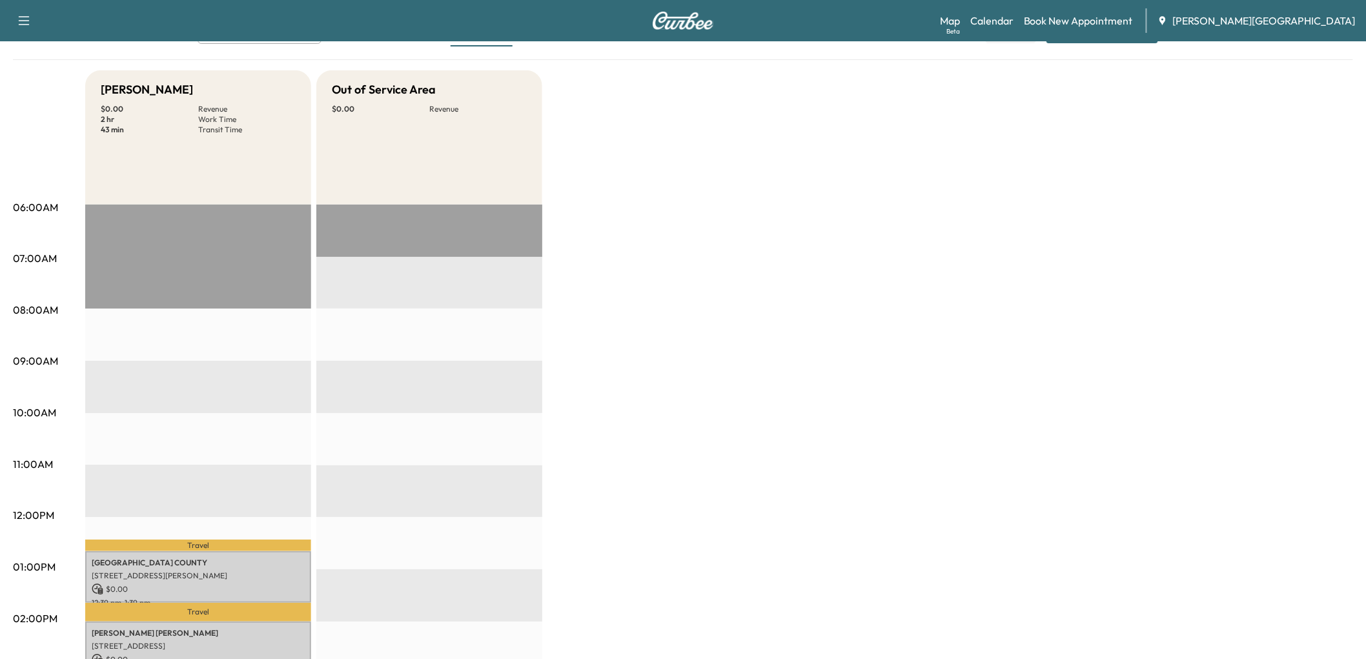
scroll to position [72, 0]
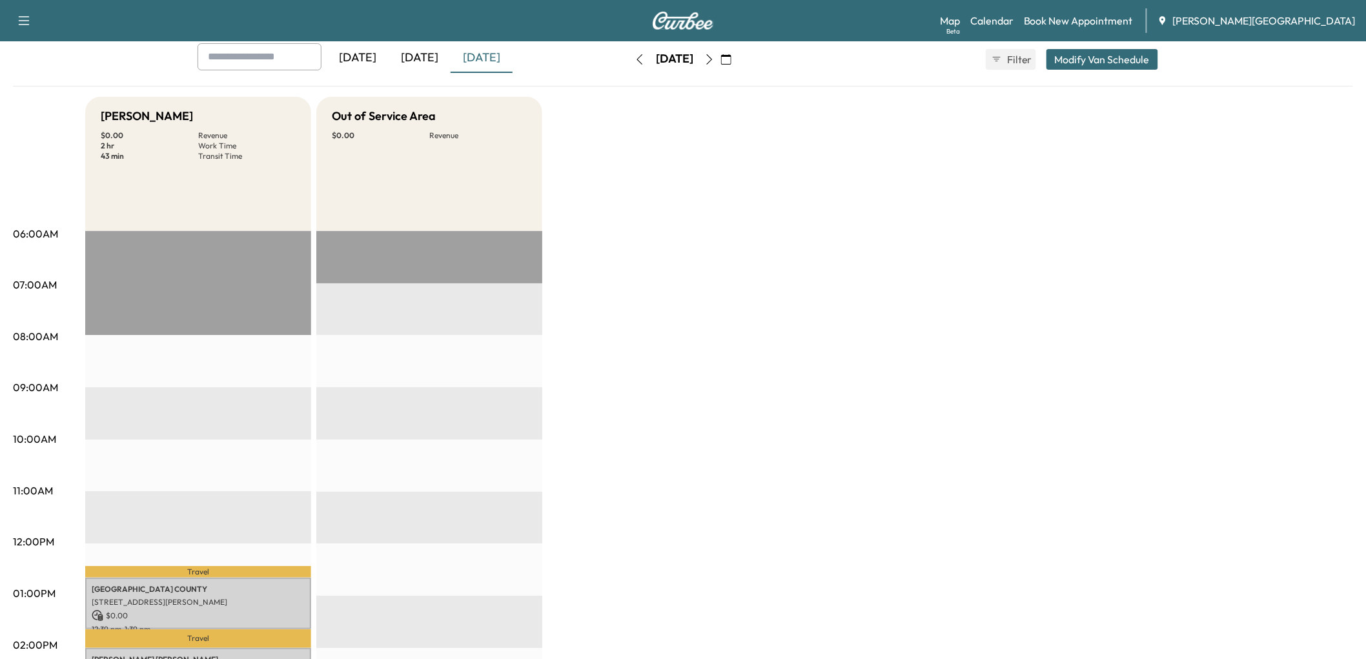
click at [714, 65] on icon "button" at bounding box center [709, 59] width 10 height 10
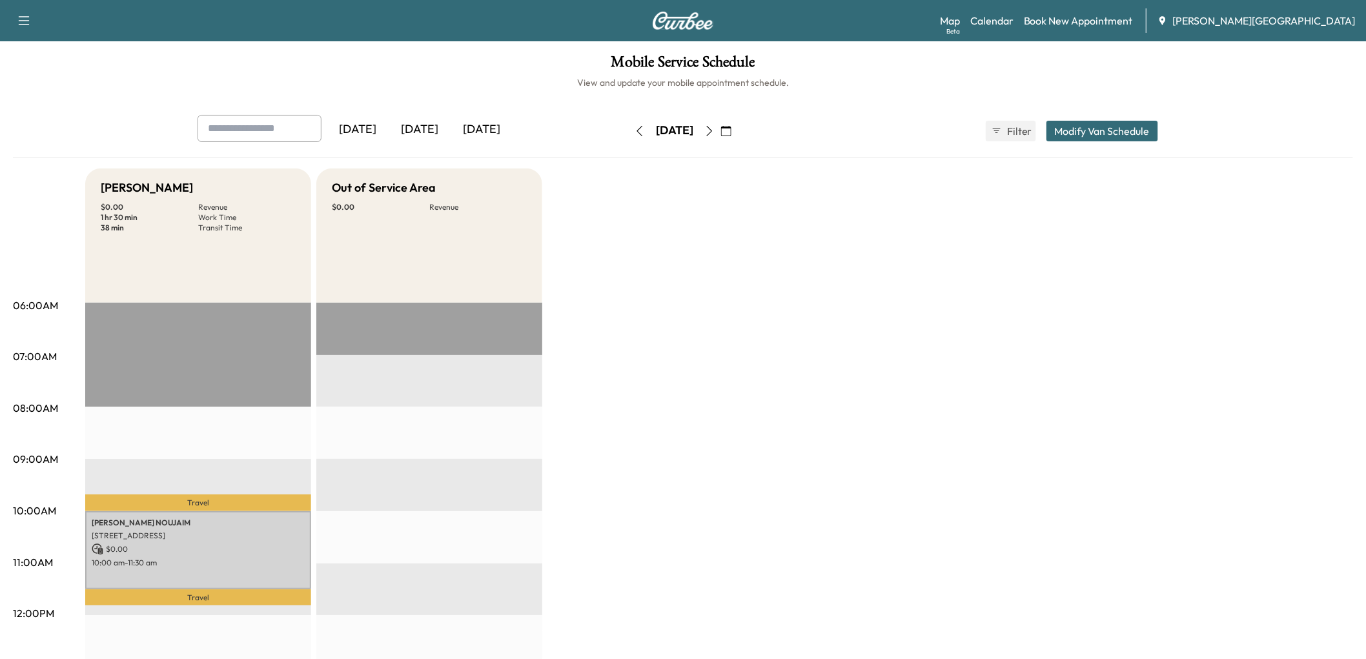
click at [714, 136] on icon "button" at bounding box center [709, 131] width 10 height 10
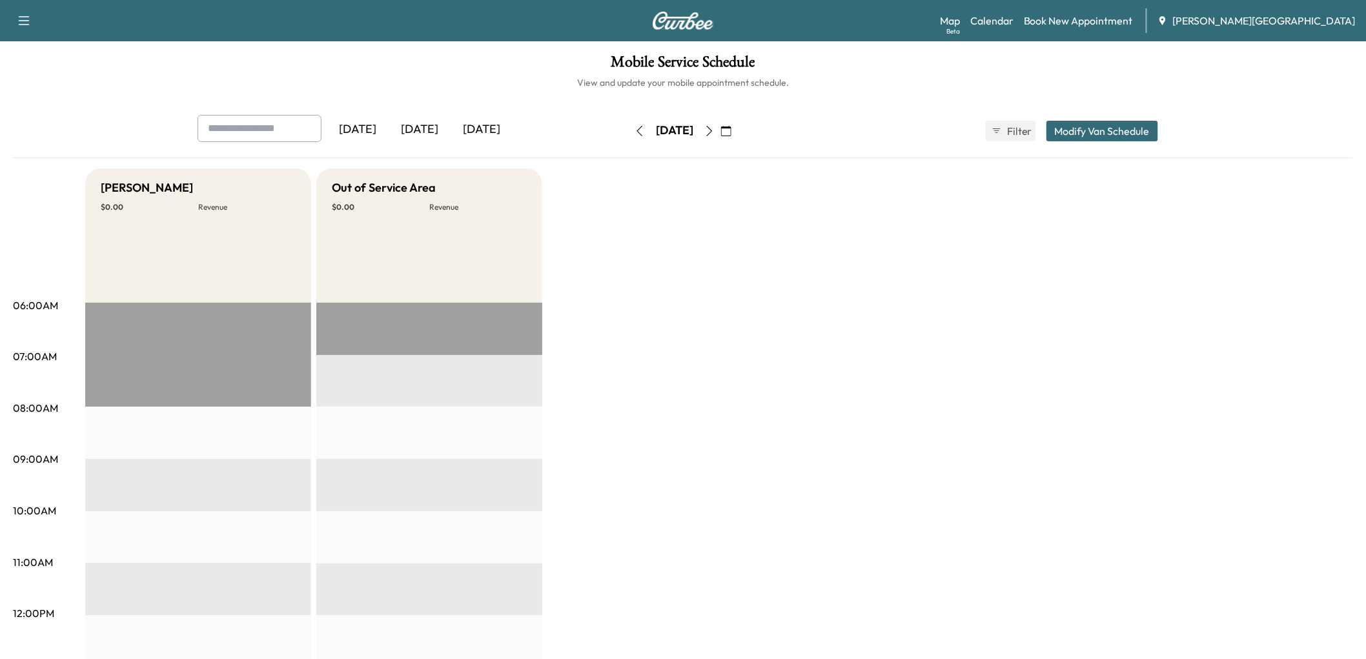
click at [494, 145] on div "[DATE]" at bounding box center [481, 130] width 62 height 30
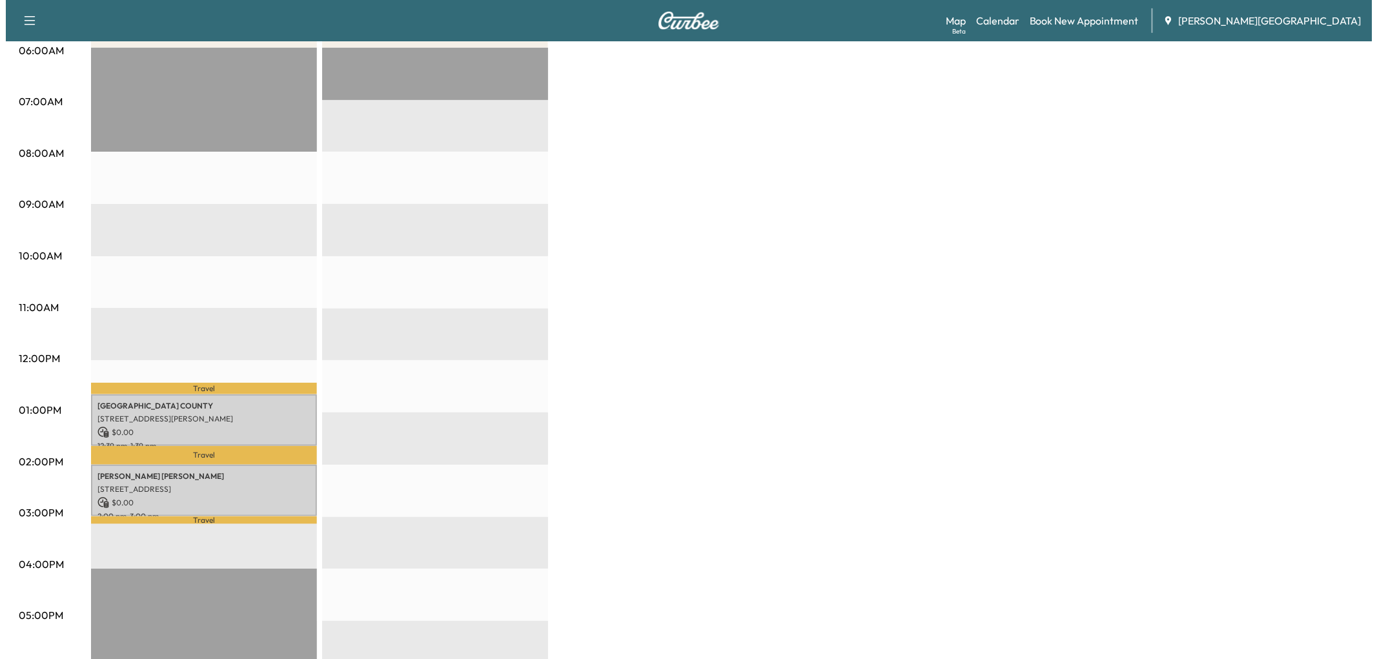
scroll to position [287, 0]
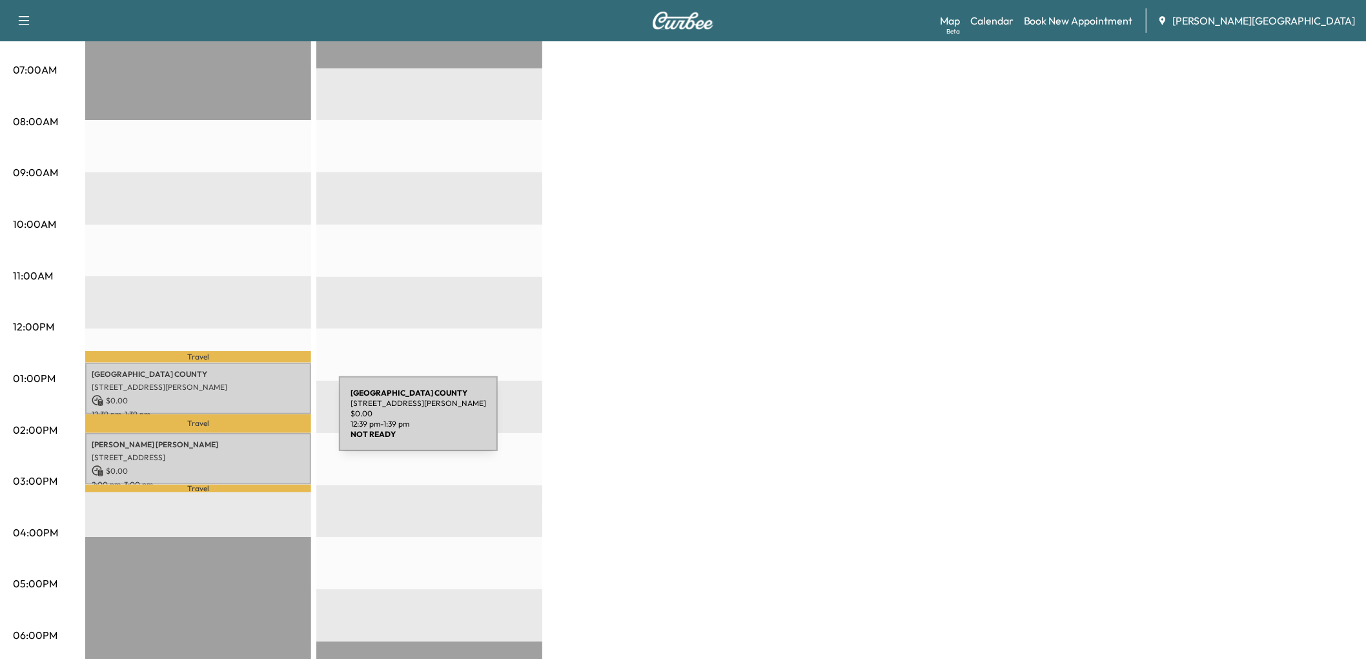
click at [242, 392] on p "[STREET_ADDRESS][PERSON_NAME]" at bounding box center [198, 387] width 213 height 10
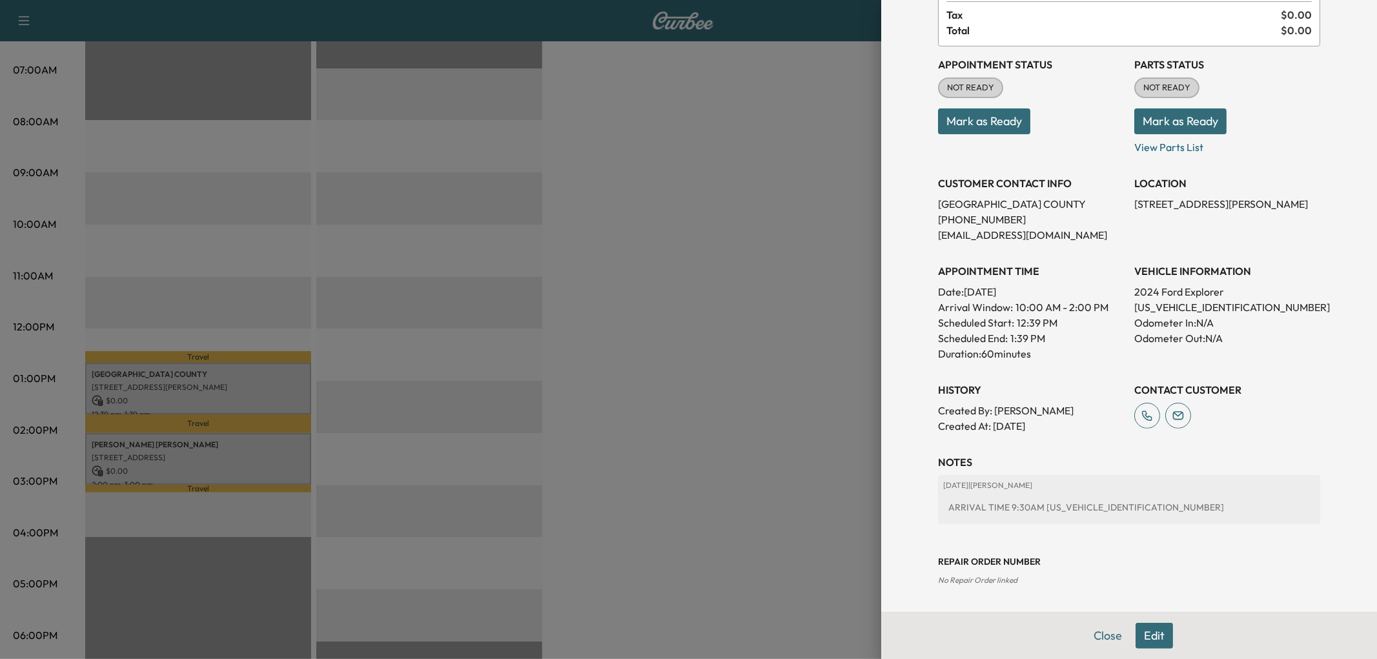
scroll to position [143, 0]
click at [1157, 315] on p "[US_VEHICLE_IDENTIFICATION_NUMBER]" at bounding box center [1227, 306] width 186 height 15
copy p "[US_VEHICLE_IDENTIFICATION_NUMBER]"
click at [742, 392] on div at bounding box center [688, 329] width 1377 height 659
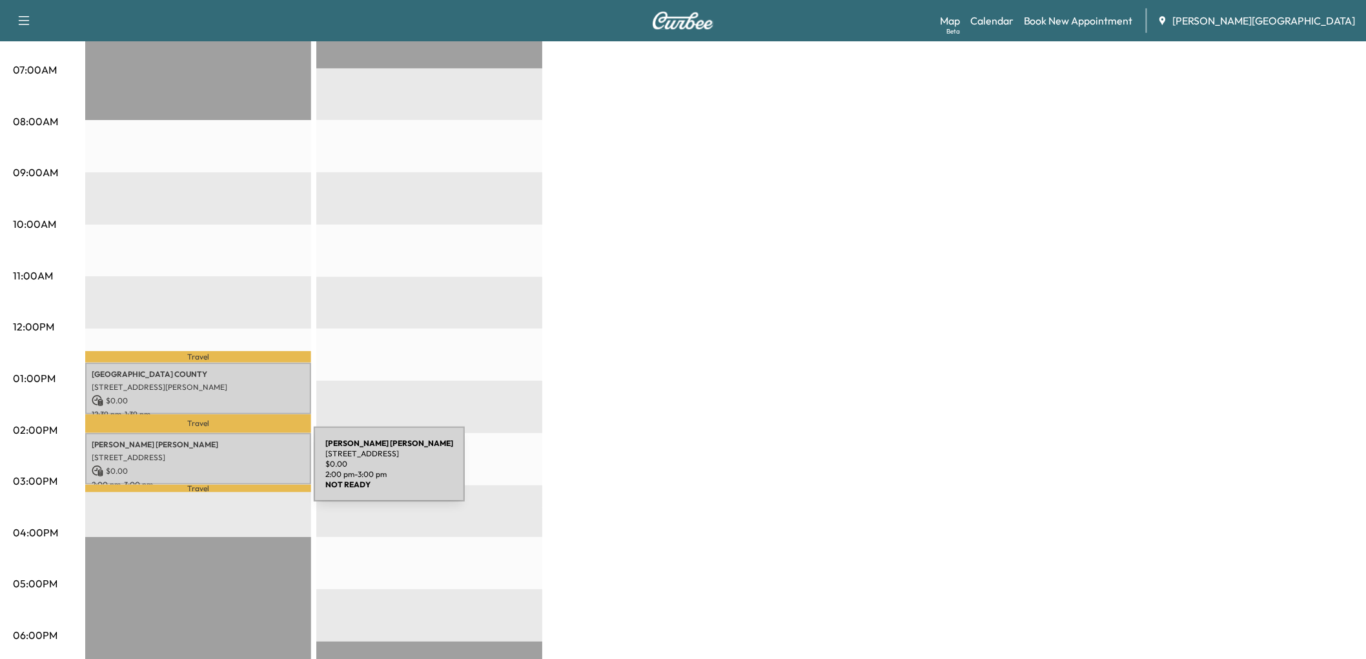
click at [217, 450] on p "[PERSON_NAME]" at bounding box center [198, 444] width 213 height 10
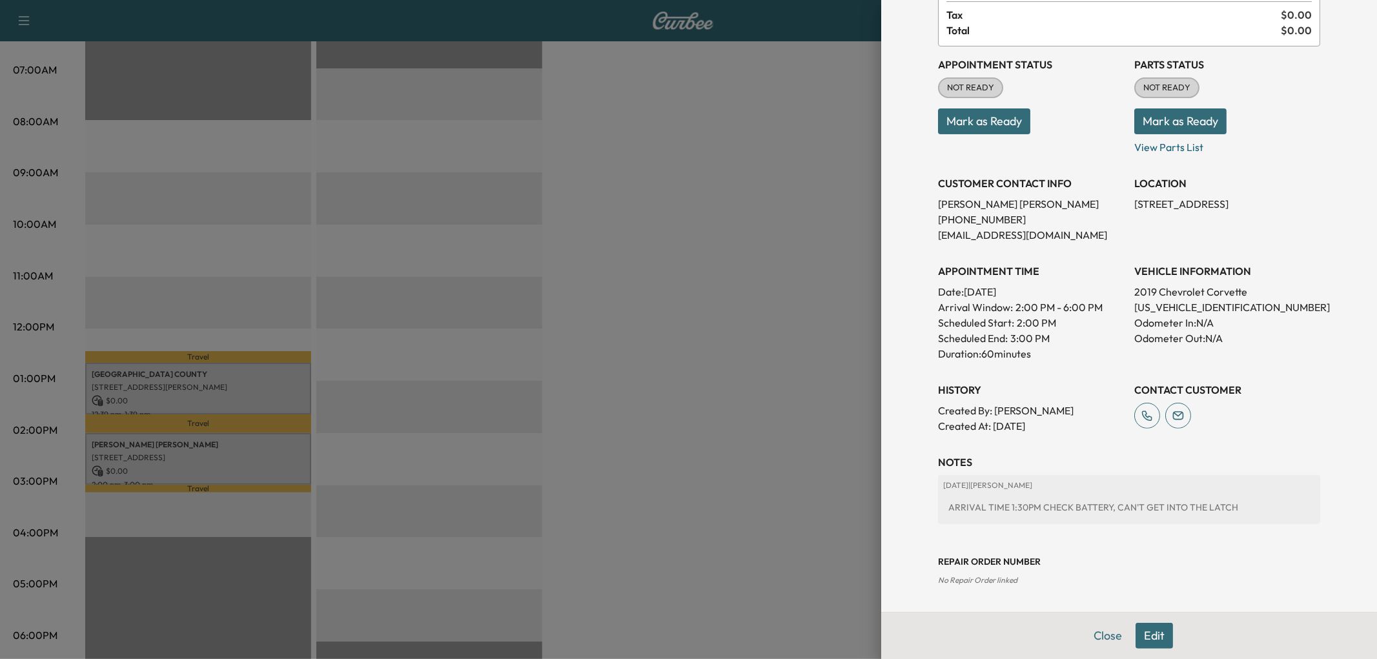
scroll to position [346, 0]
